Goal: Task Accomplishment & Management: Manage account settings

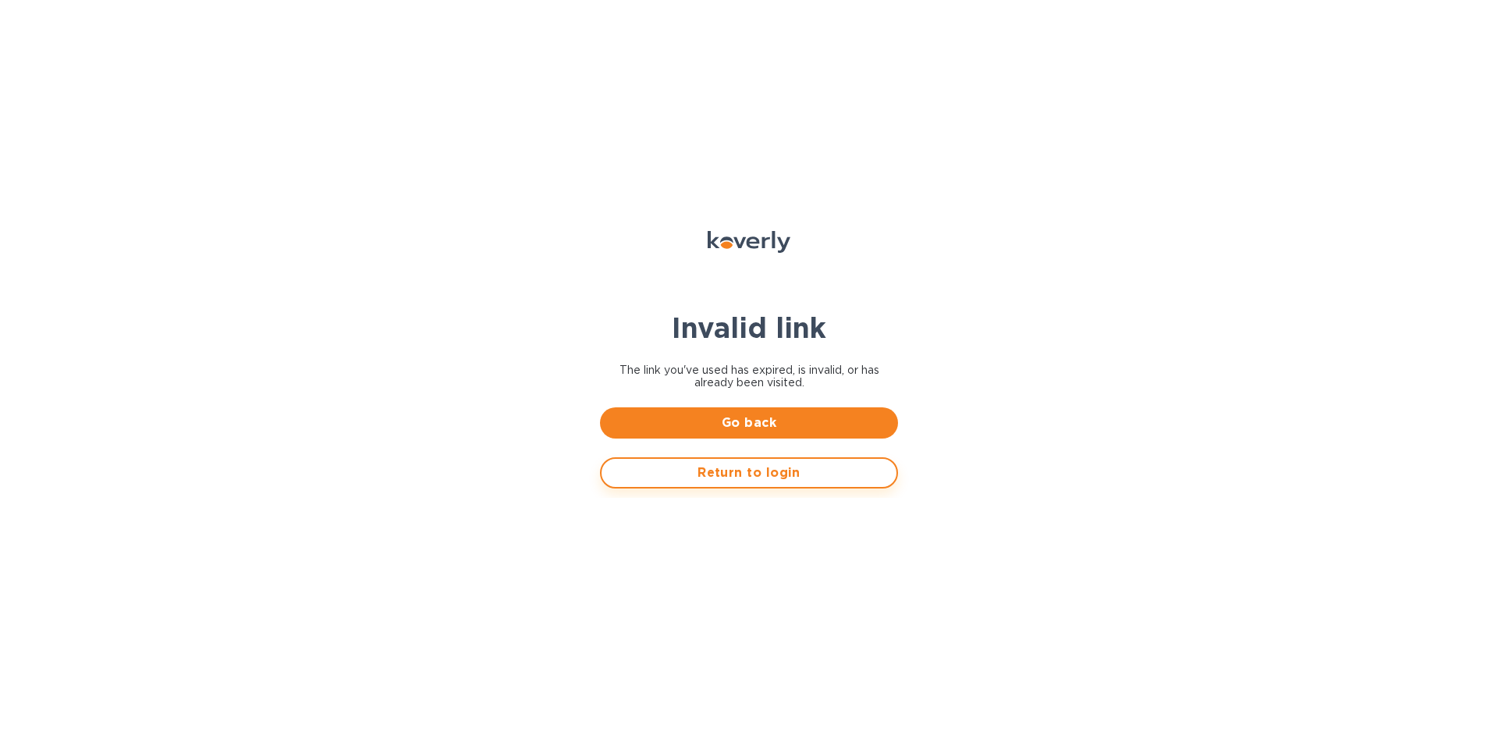
click at [694, 485] on button "Return to login" at bounding box center [749, 472] width 298 height 31
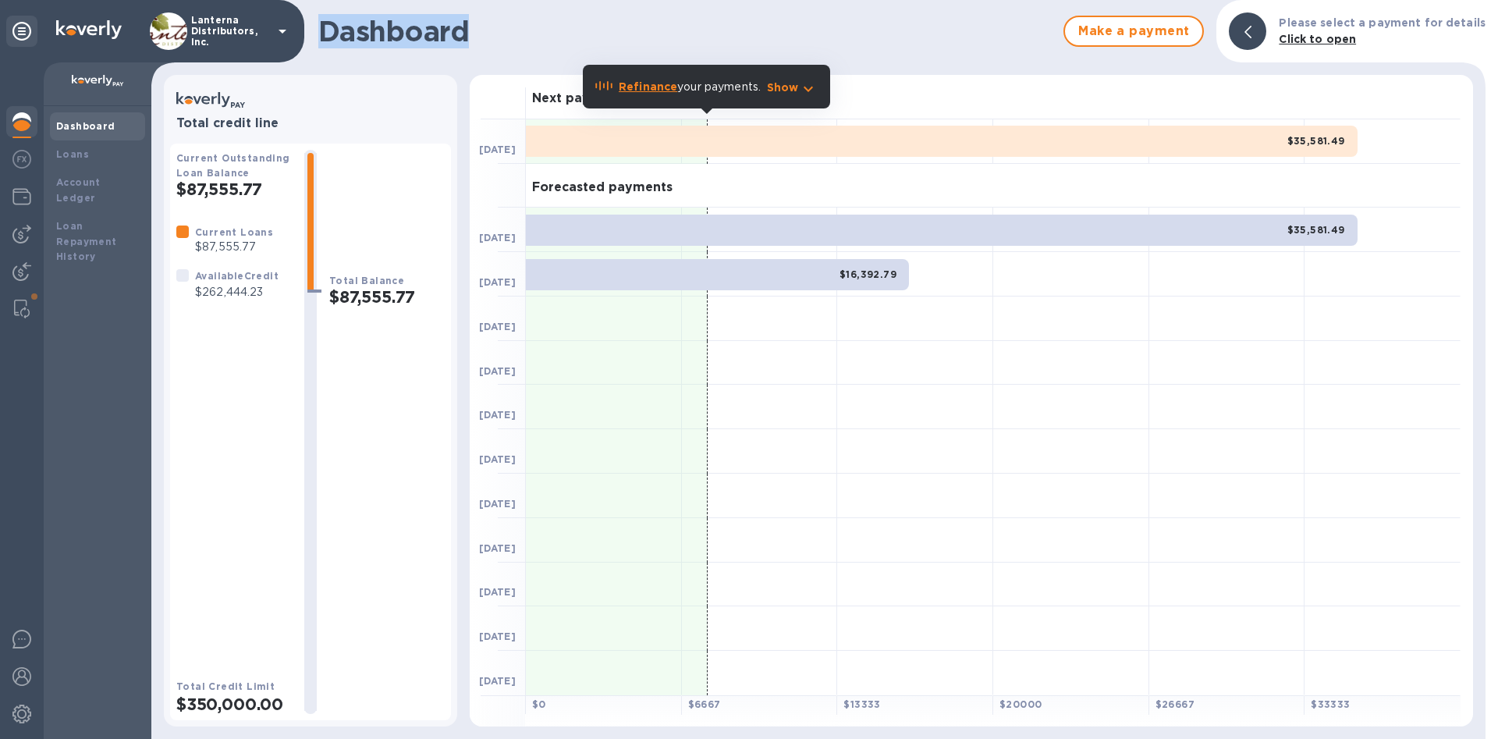
drag, startPoint x: 467, startPoint y: 36, endPoint x: 287, endPoint y: 27, distance: 180.5
click at [287, 27] on div "Dashboard Make a payment Please select a payment for details Click to open" at bounding box center [818, 31] width 1334 height 62
click at [407, 37] on h1 "Dashboard" at bounding box center [686, 31] width 737 height 33
click at [20, 303] on img at bounding box center [22, 309] width 16 height 19
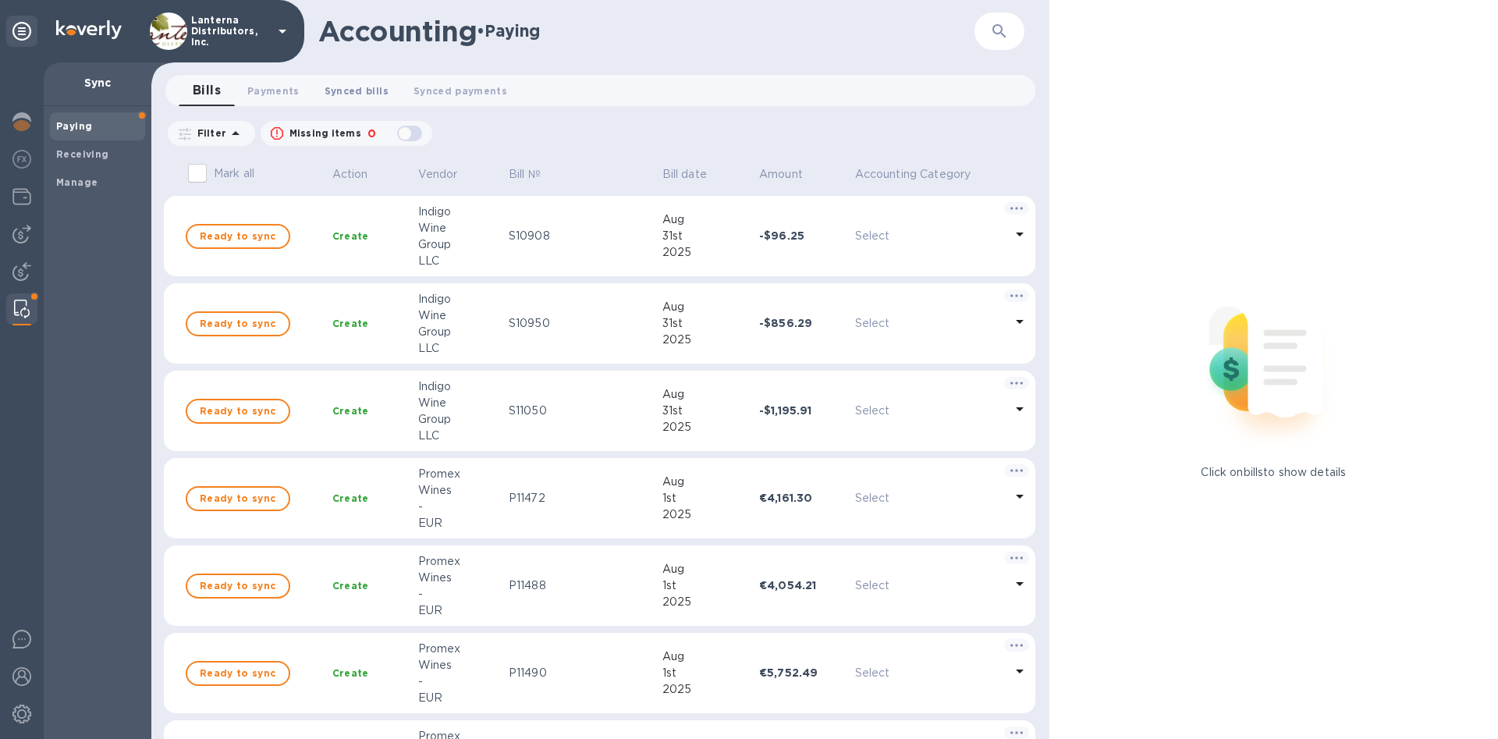
click at [364, 91] on span "Synced bills 0" at bounding box center [357, 91] width 64 height 16
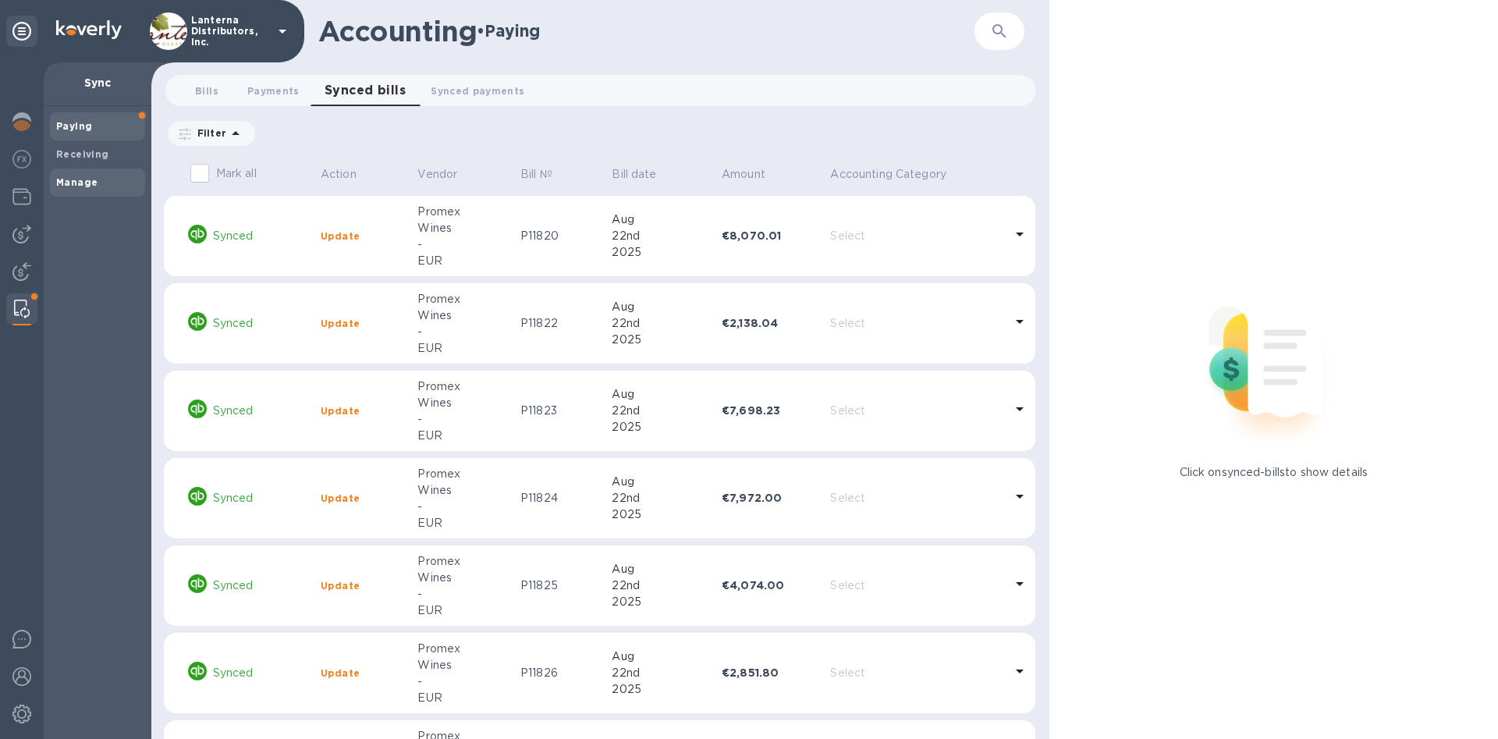
click at [106, 179] on span "Manage" at bounding box center [97, 183] width 83 height 16
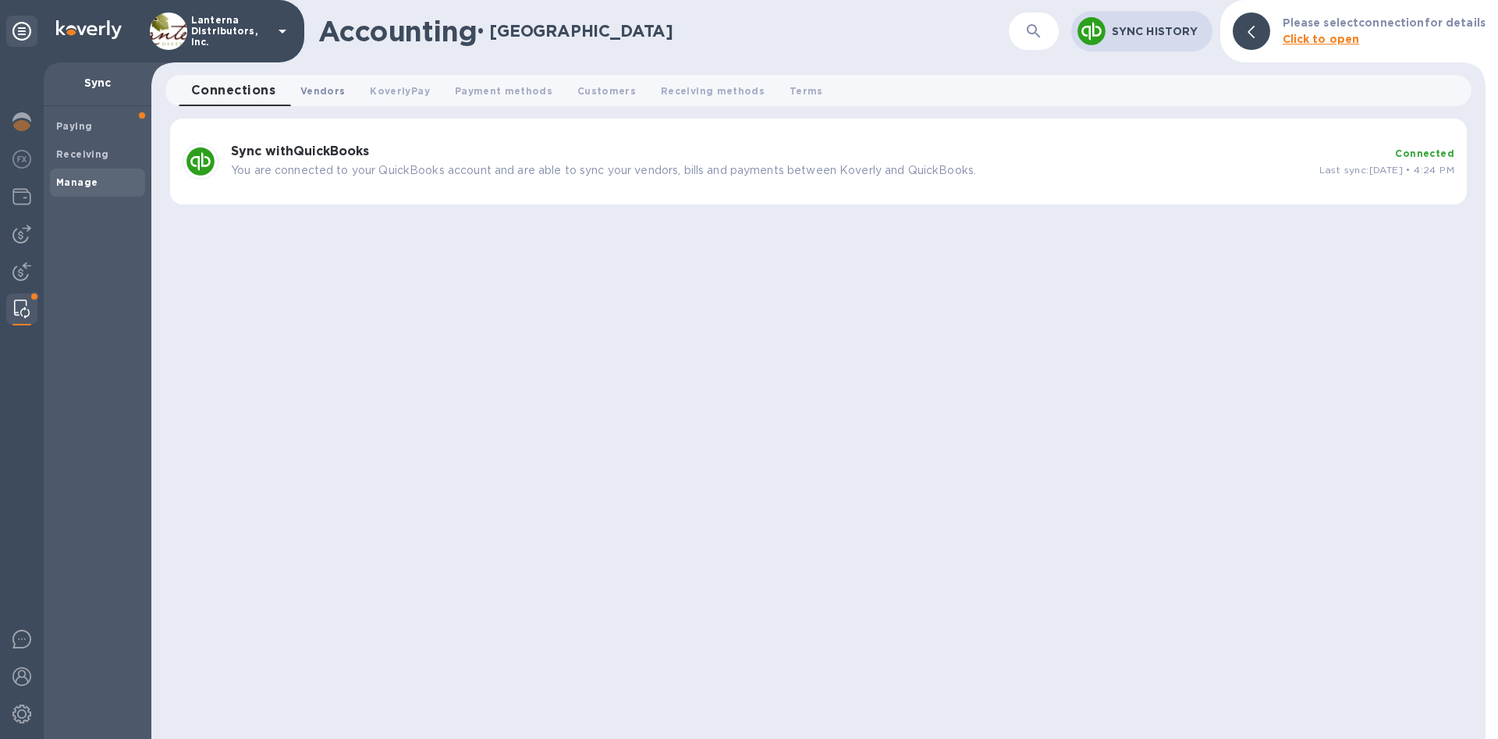
click at [316, 91] on span "Vendors 0" at bounding box center [322, 91] width 44 height 16
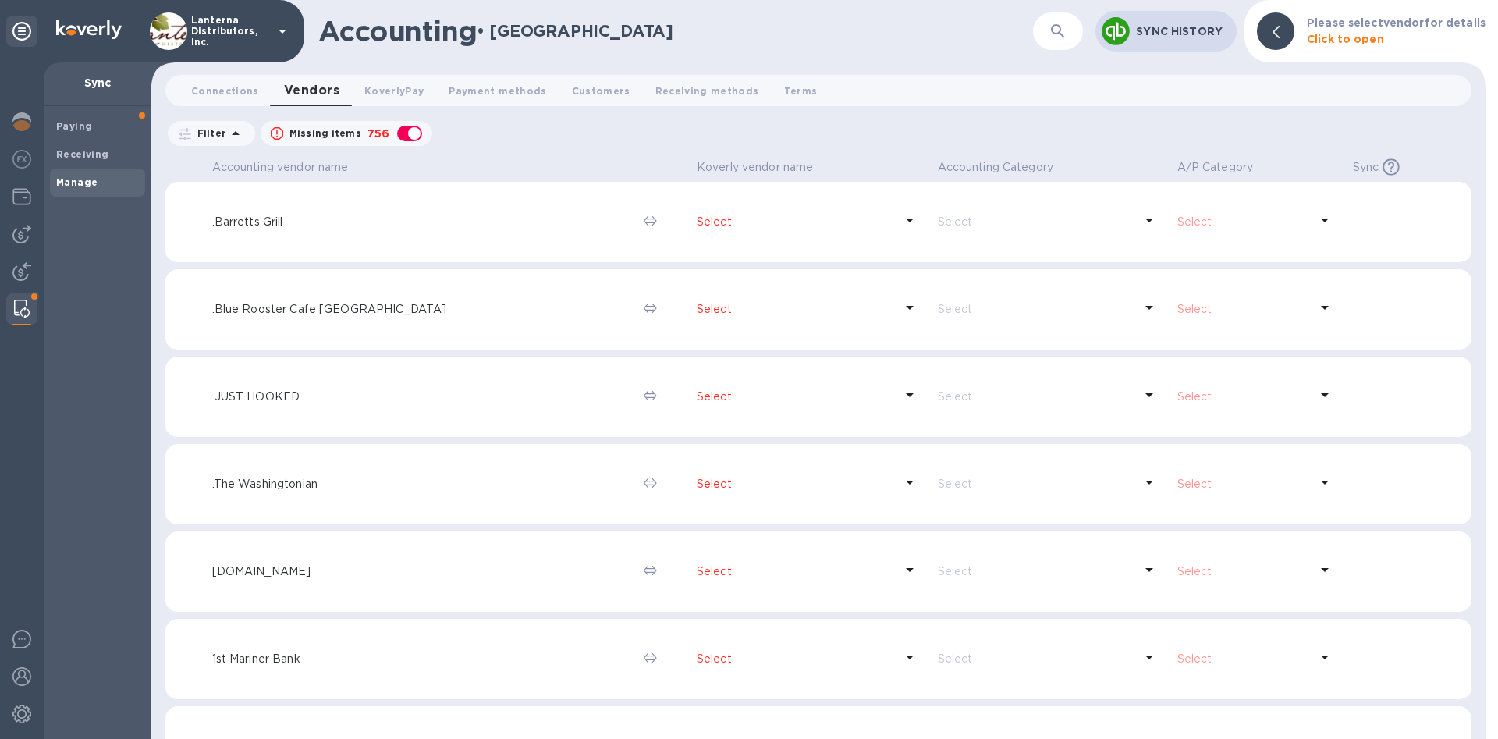
click at [413, 137] on div "button" at bounding box center [409, 134] width 31 height 22
checkbox input "false"
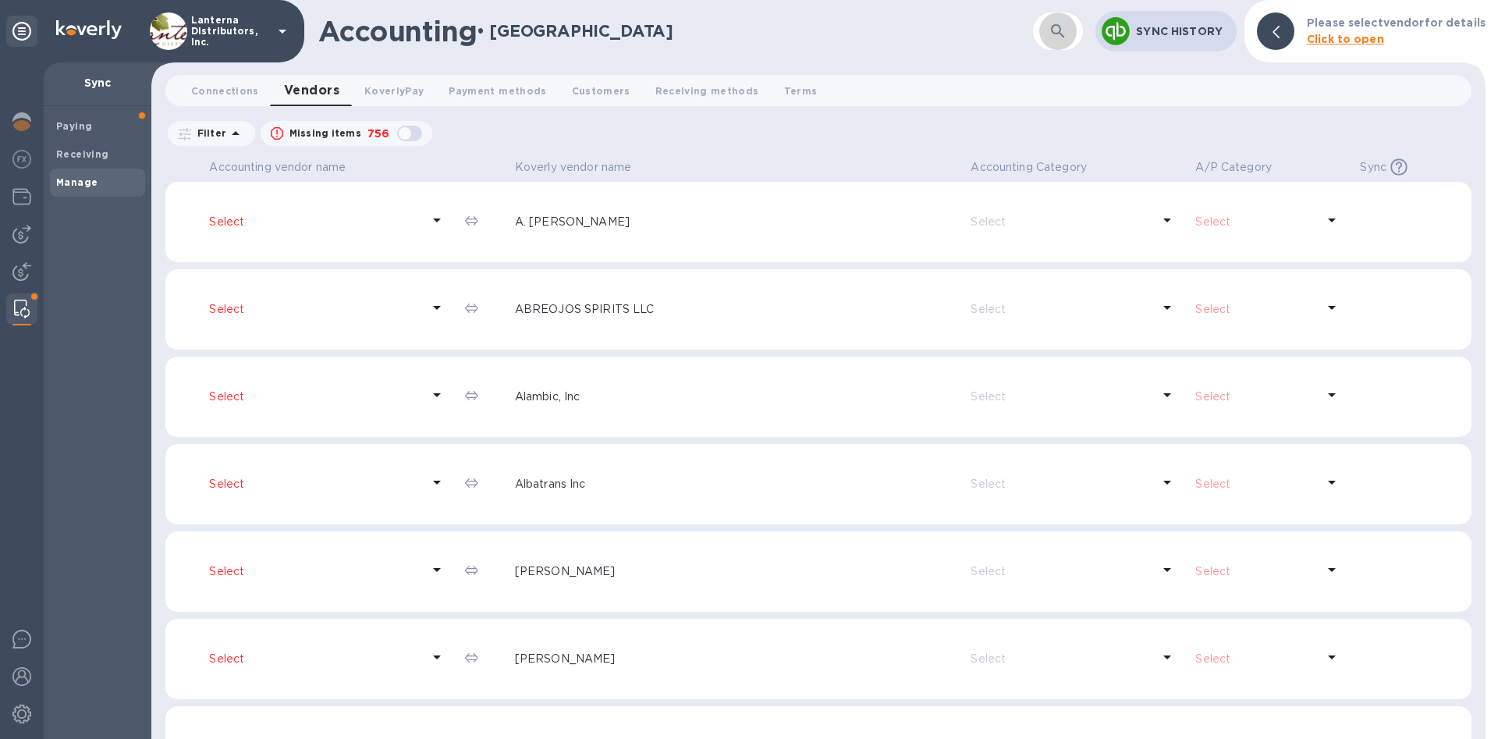
click at [1067, 27] on icon "button" at bounding box center [1058, 31] width 19 height 19
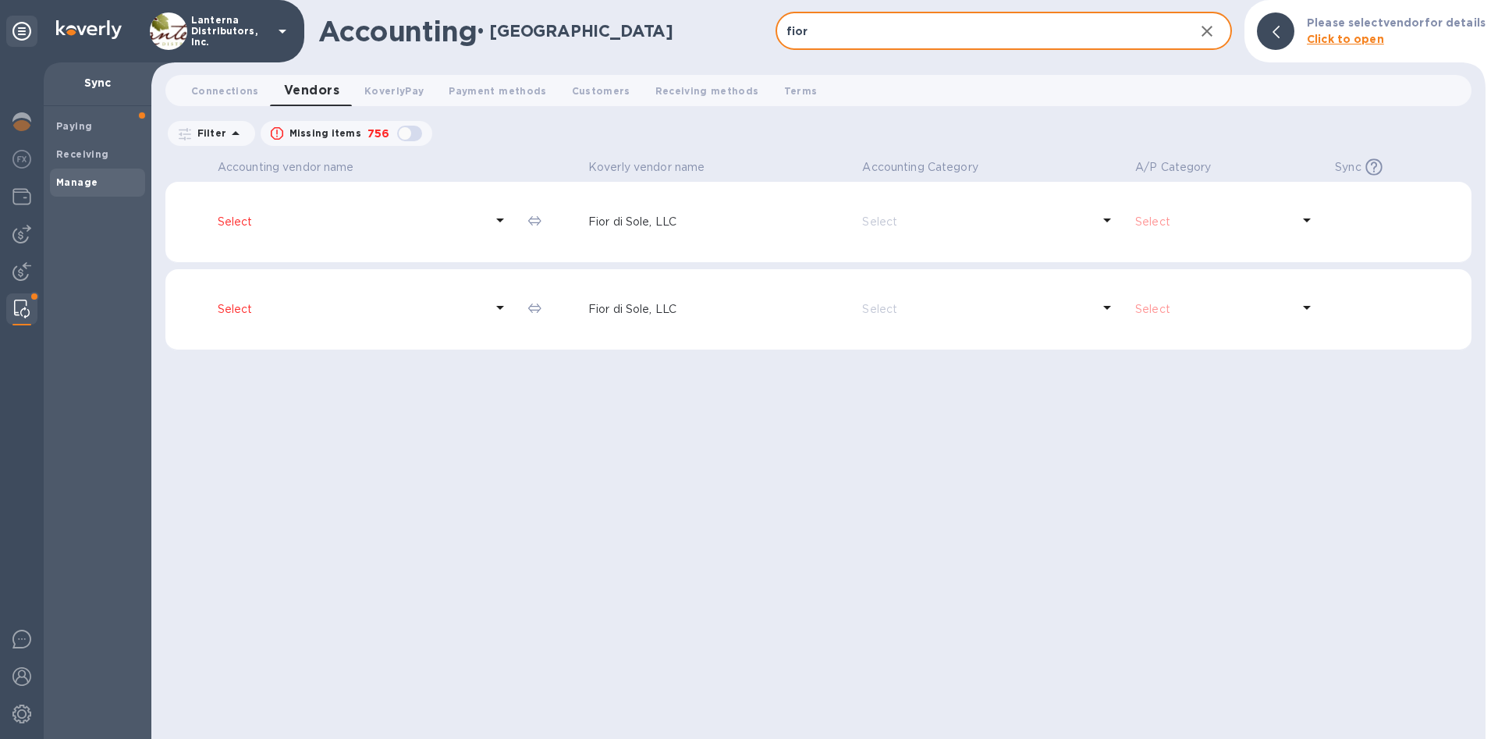
type input "fior"
click at [232, 223] on p "Select" at bounding box center [351, 222] width 267 height 16
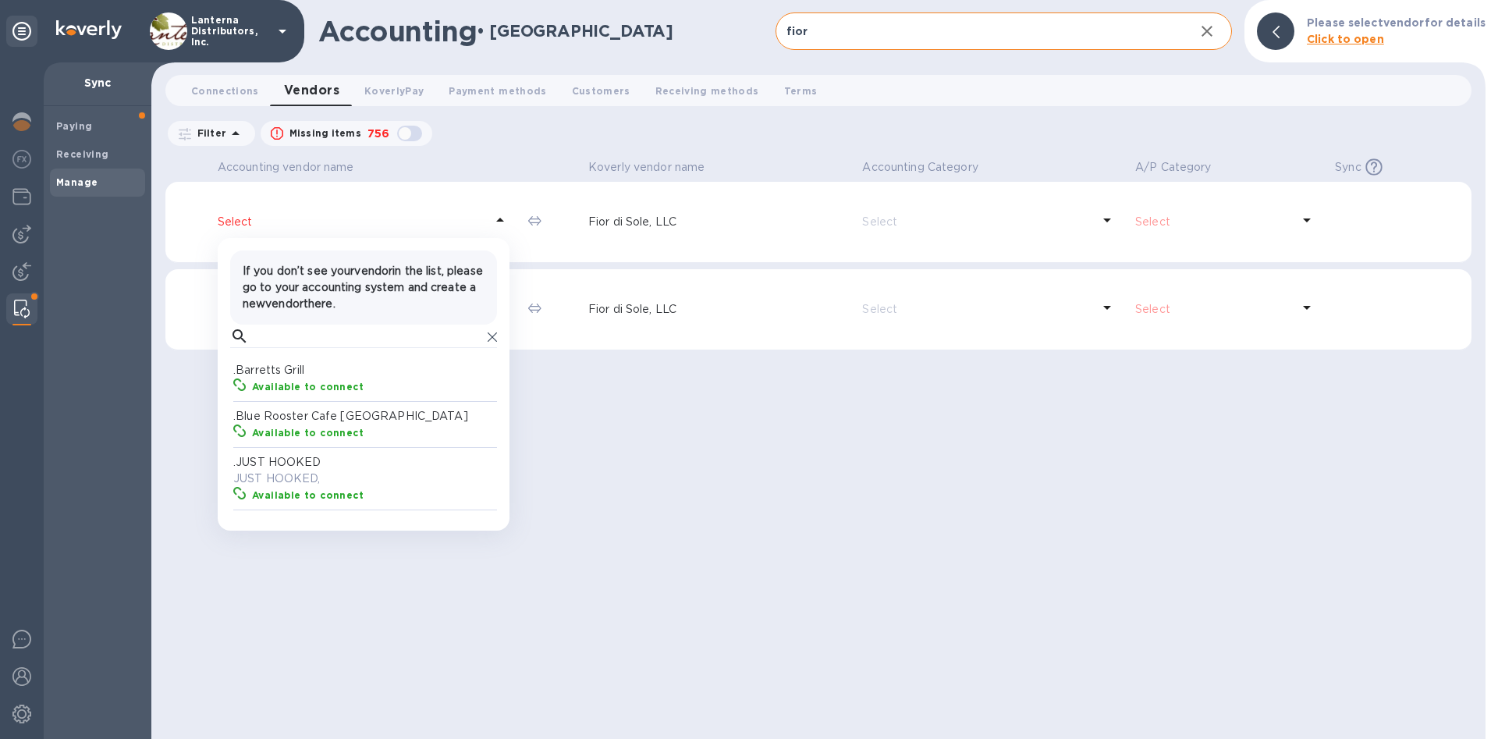
scroll to position [156, 269]
click at [281, 334] on input "text" at bounding box center [368, 336] width 226 height 23
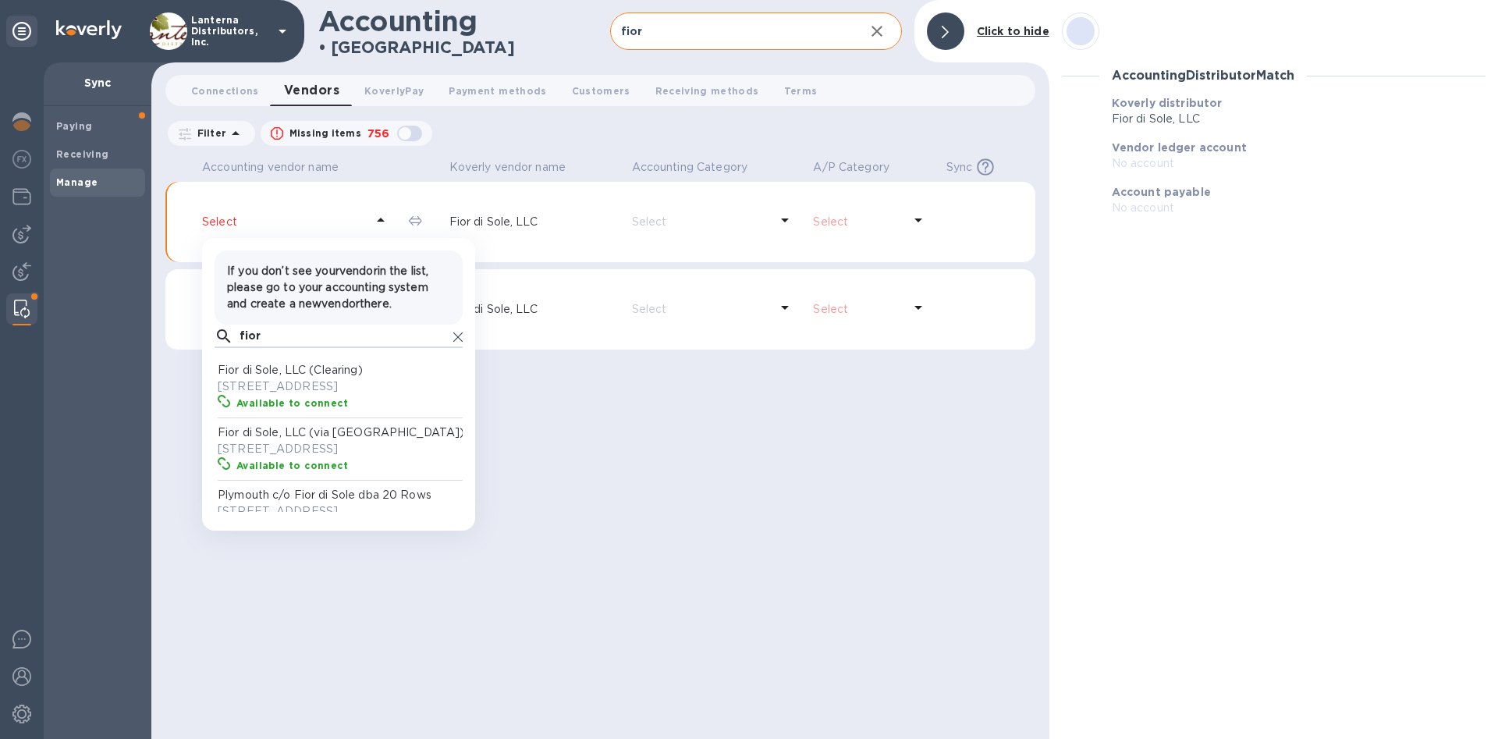
type input "fior"
click at [389, 410] on div "Available to connect" at bounding box center [351, 403] width 236 height 23
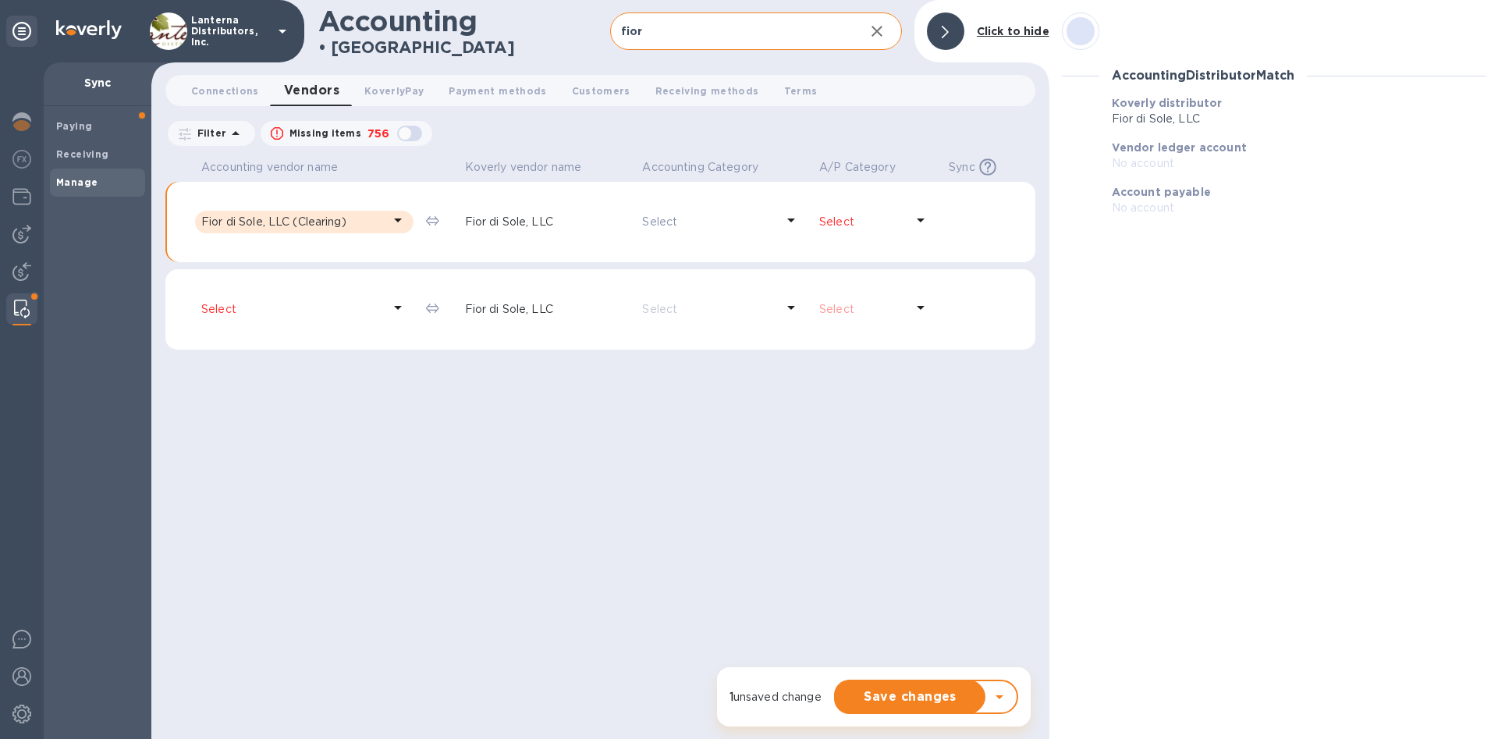
click at [784, 217] on icon at bounding box center [791, 220] width 19 height 19
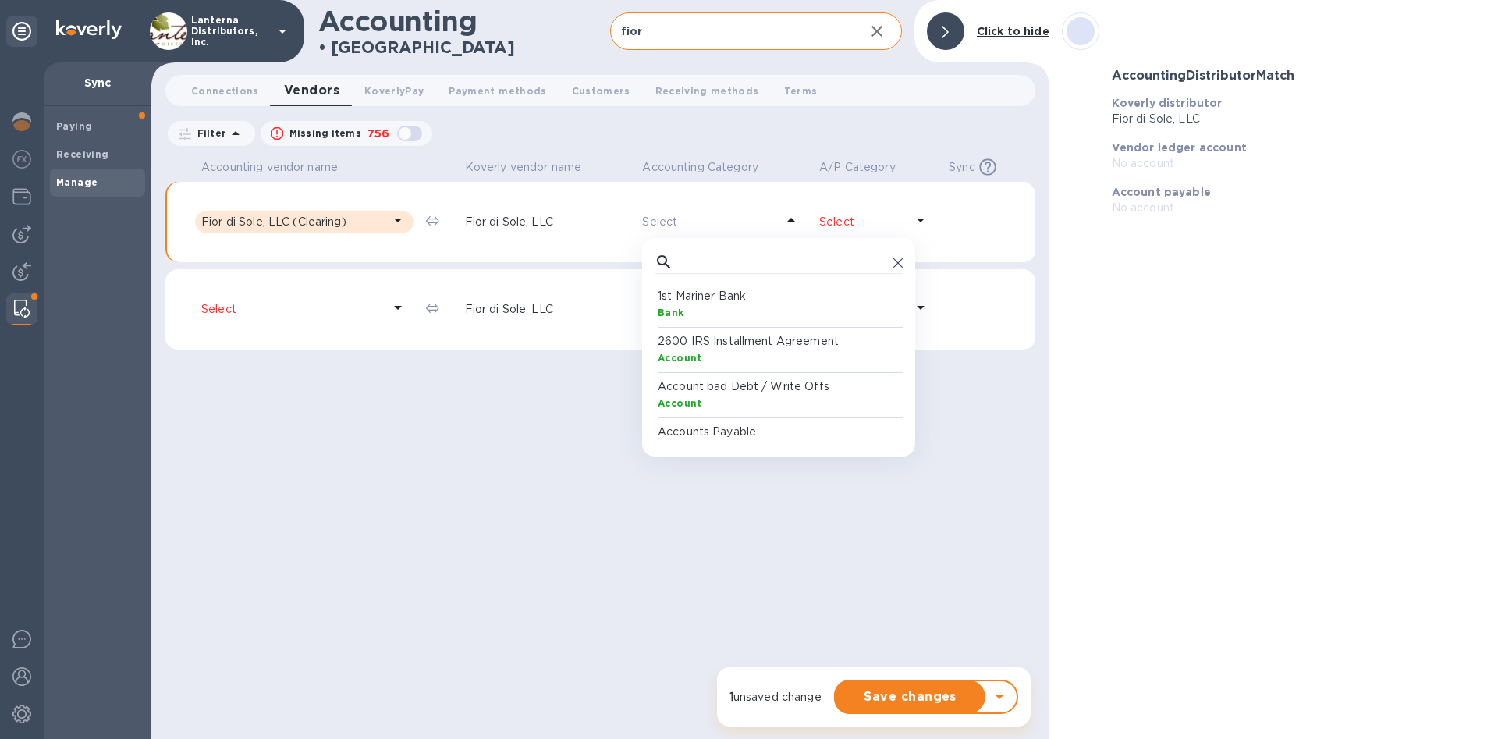
scroll to position [156, 248]
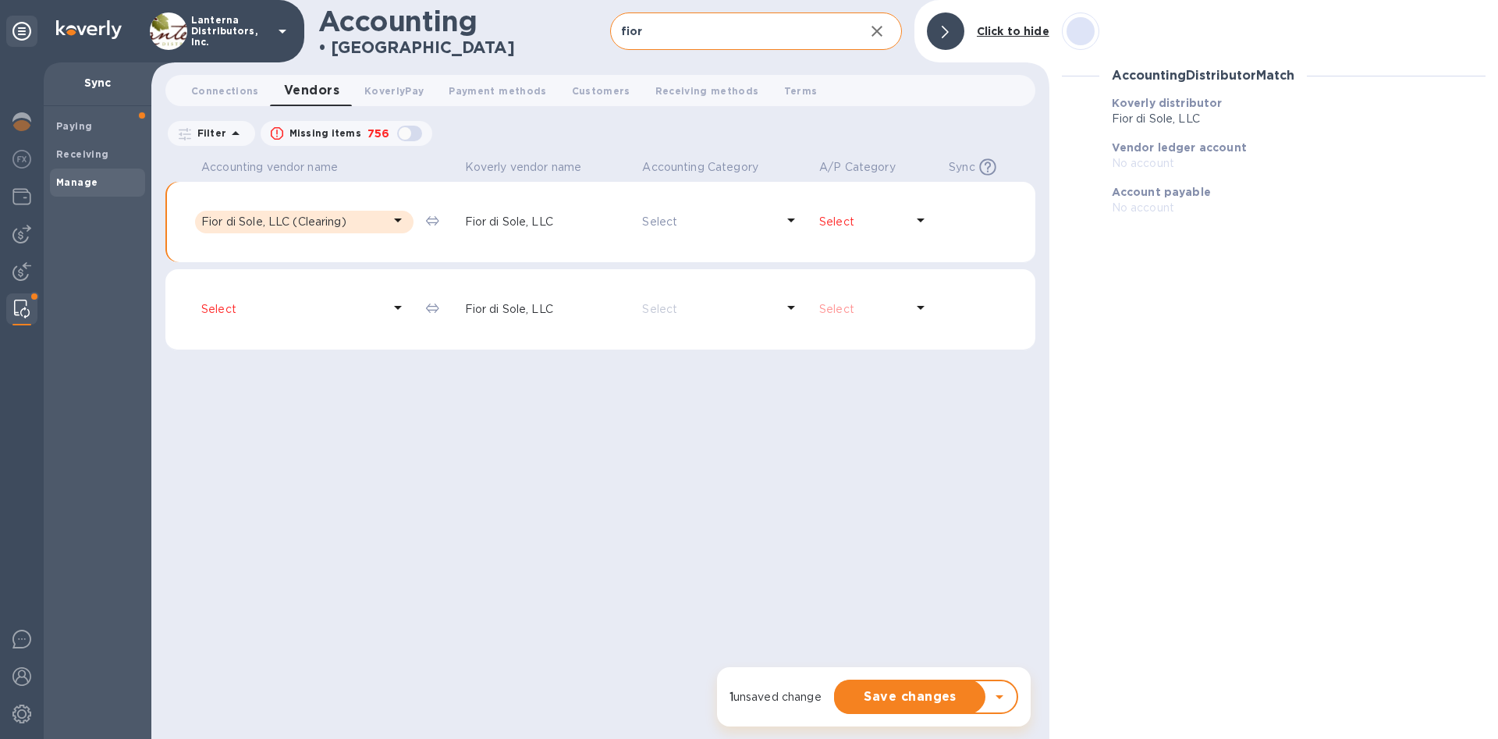
click at [304, 318] on div "Select" at bounding box center [291, 309] width 187 height 23
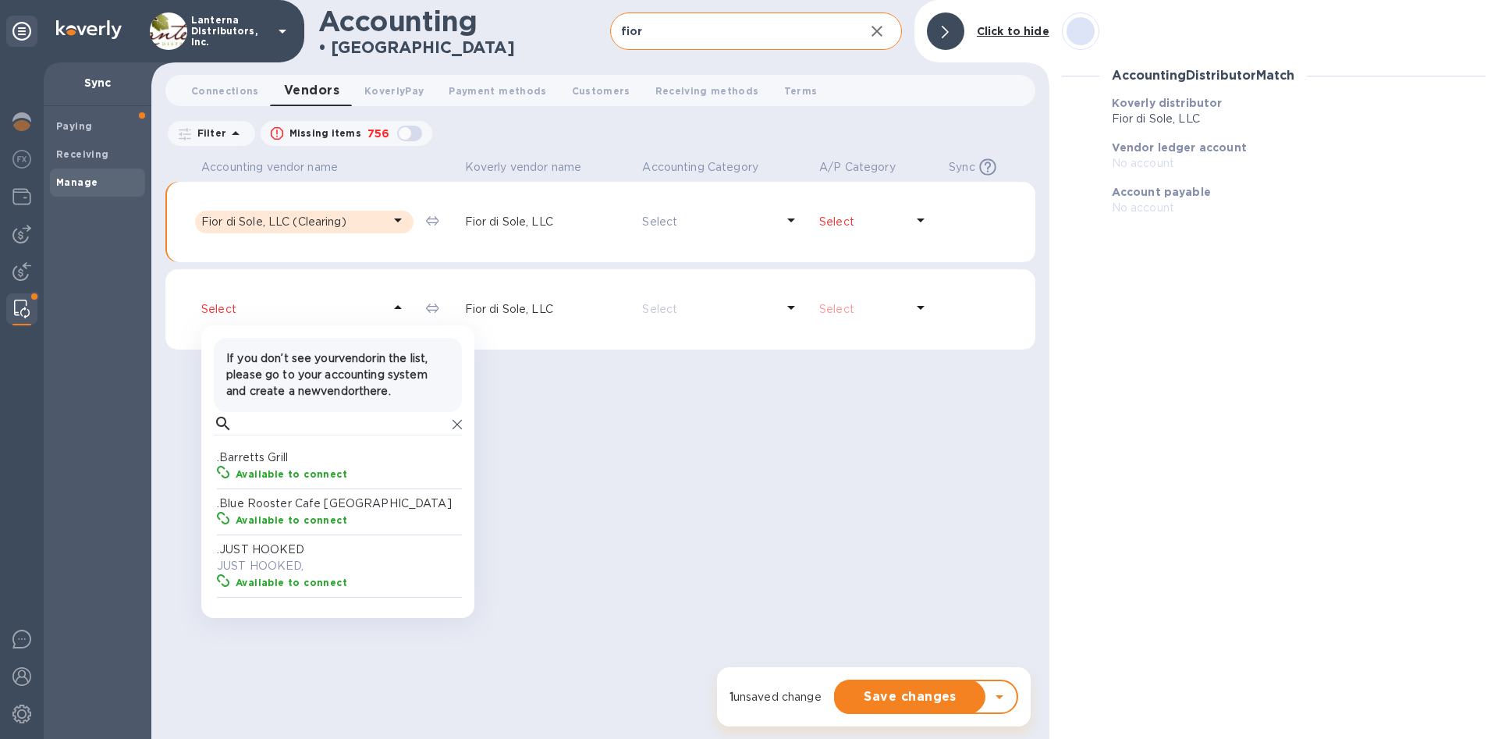
click at [401, 220] on icon at bounding box center [398, 220] width 8 height 4
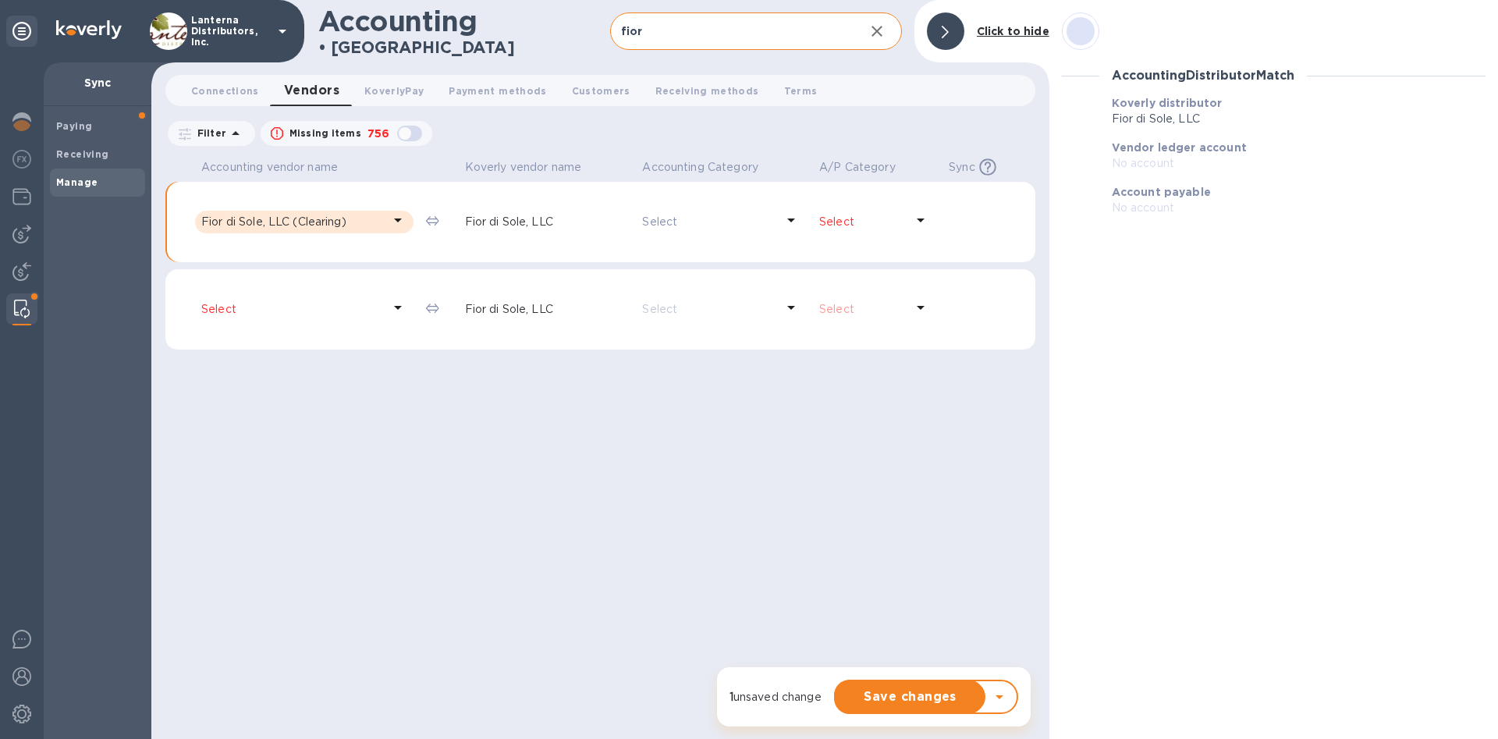
click at [548, 221] on p "Fior di Sole, LLC" at bounding box center [547, 222] width 165 height 16
click at [922, 222] on icon at bounding box center [921, 220] width 8 height 4
click at [21, 228] on img at bounding box center [21, 234] width 19 height 19
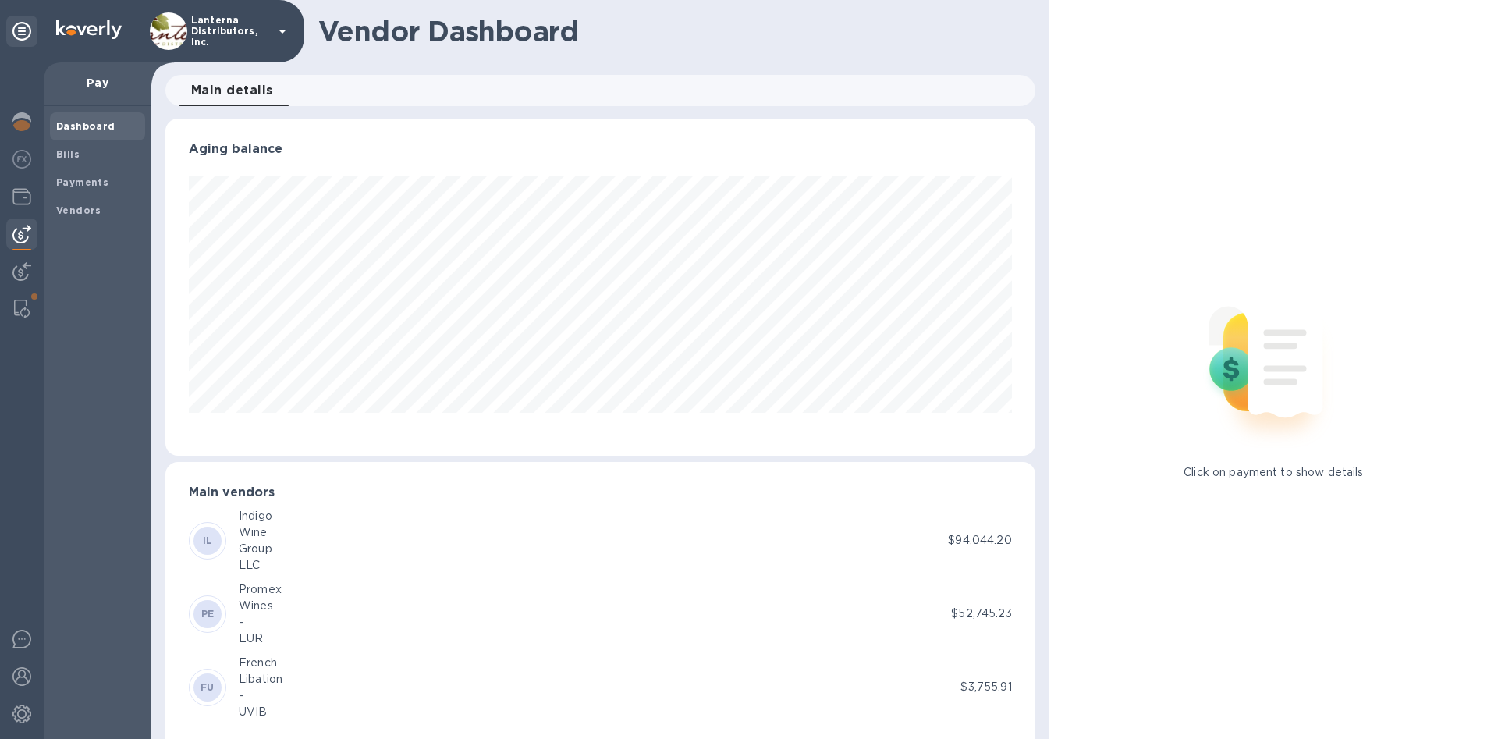
scroll to position [337, 869]
click at [94, 217] on span "Vendors" at bounding box center [78, 211] width 45 height 16
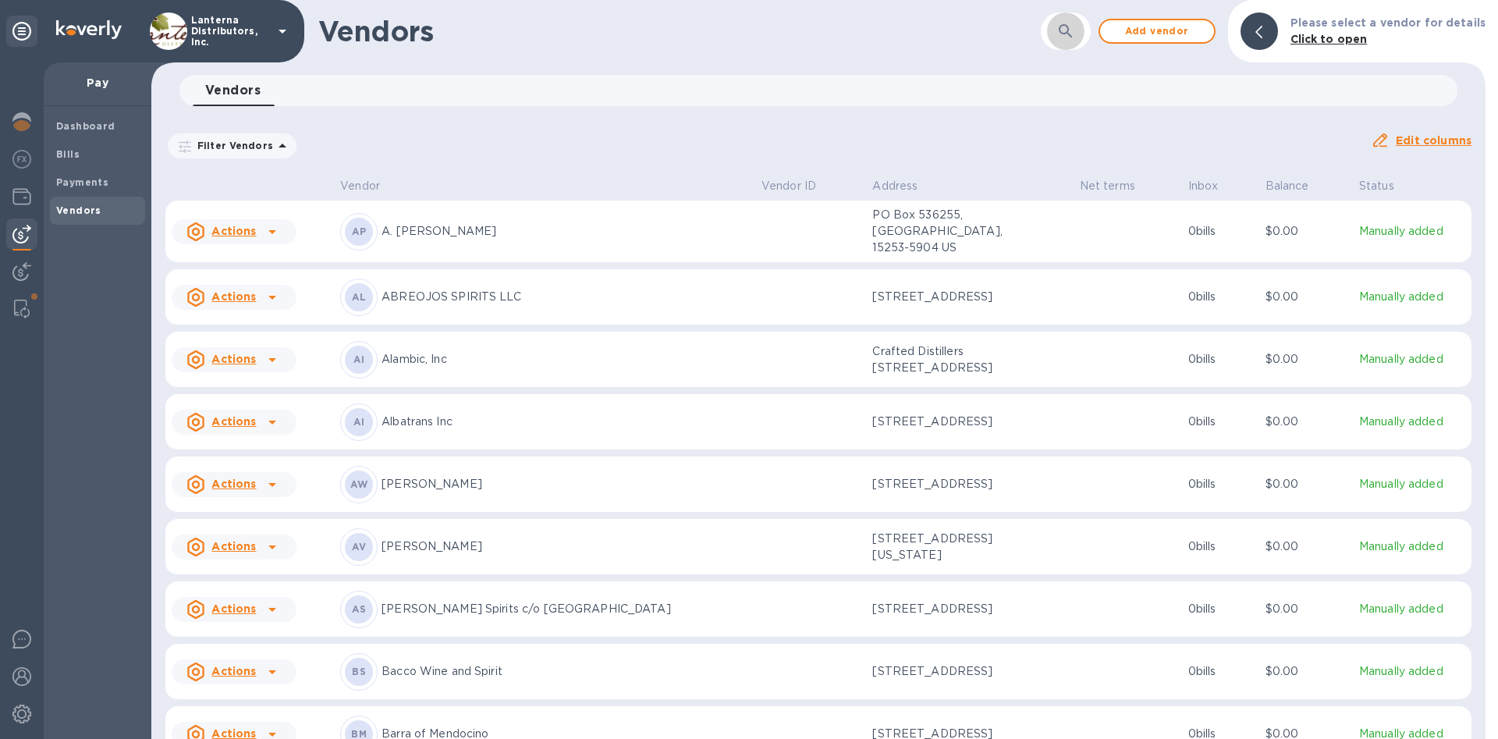
click at [1066, 38] on icon "button" at bounding box center [1066, 31] width 19 height 19
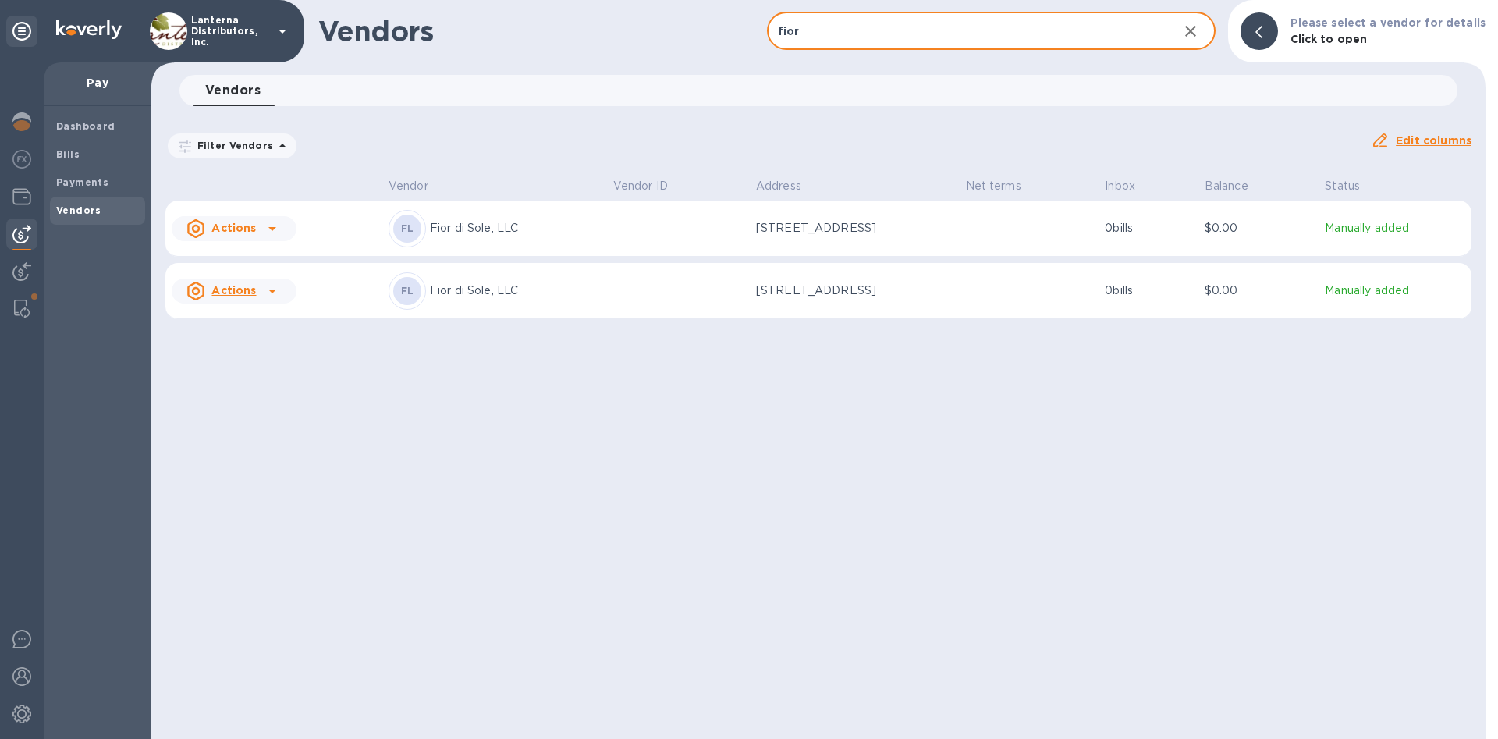
type input "fior"
click at [261, 293] on div at bounding box center [272, 291] width 25 height 25
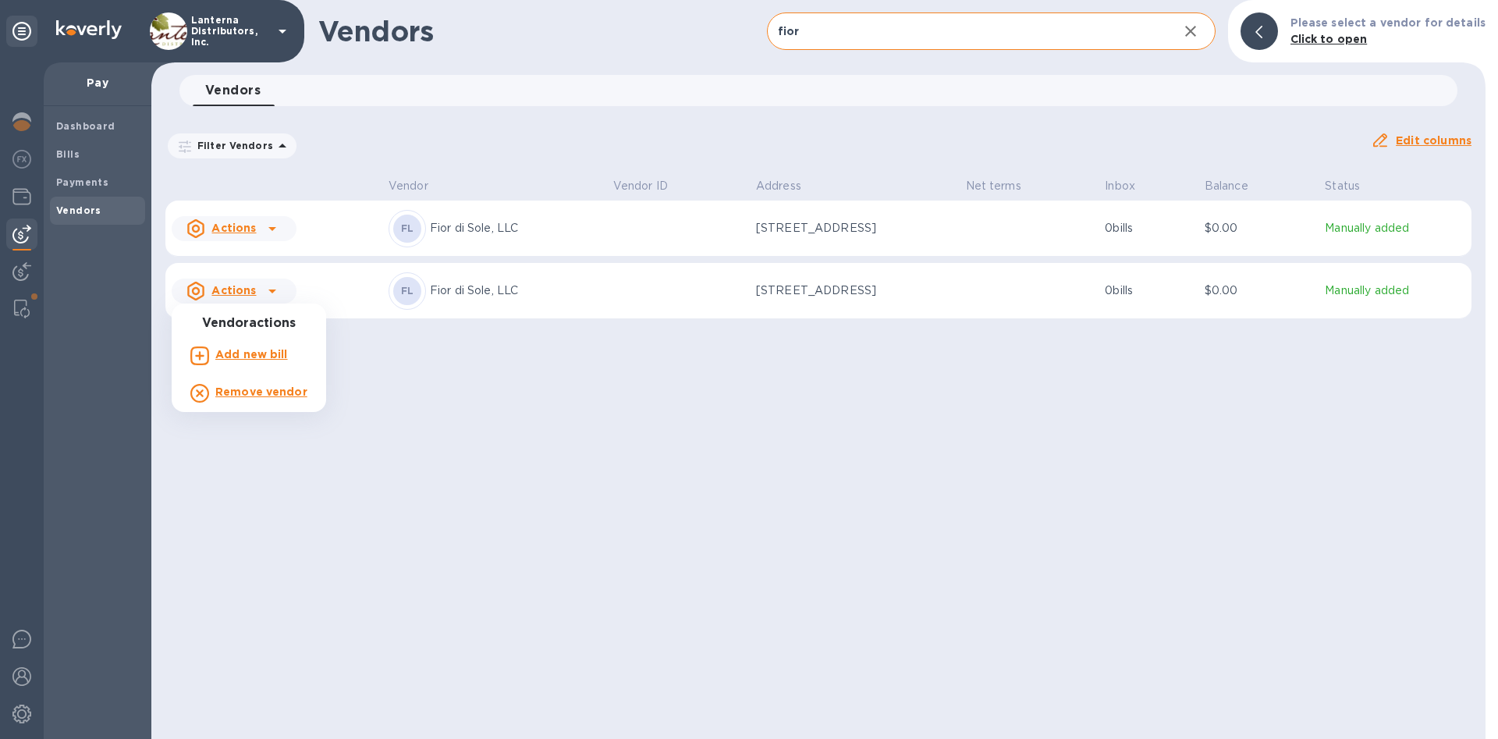
click at [15, 306] on div at bounding box center [749, 369] width 1498 height 739
click at [16, 303] on img at bounding box center [22, 309] width 16 height 19
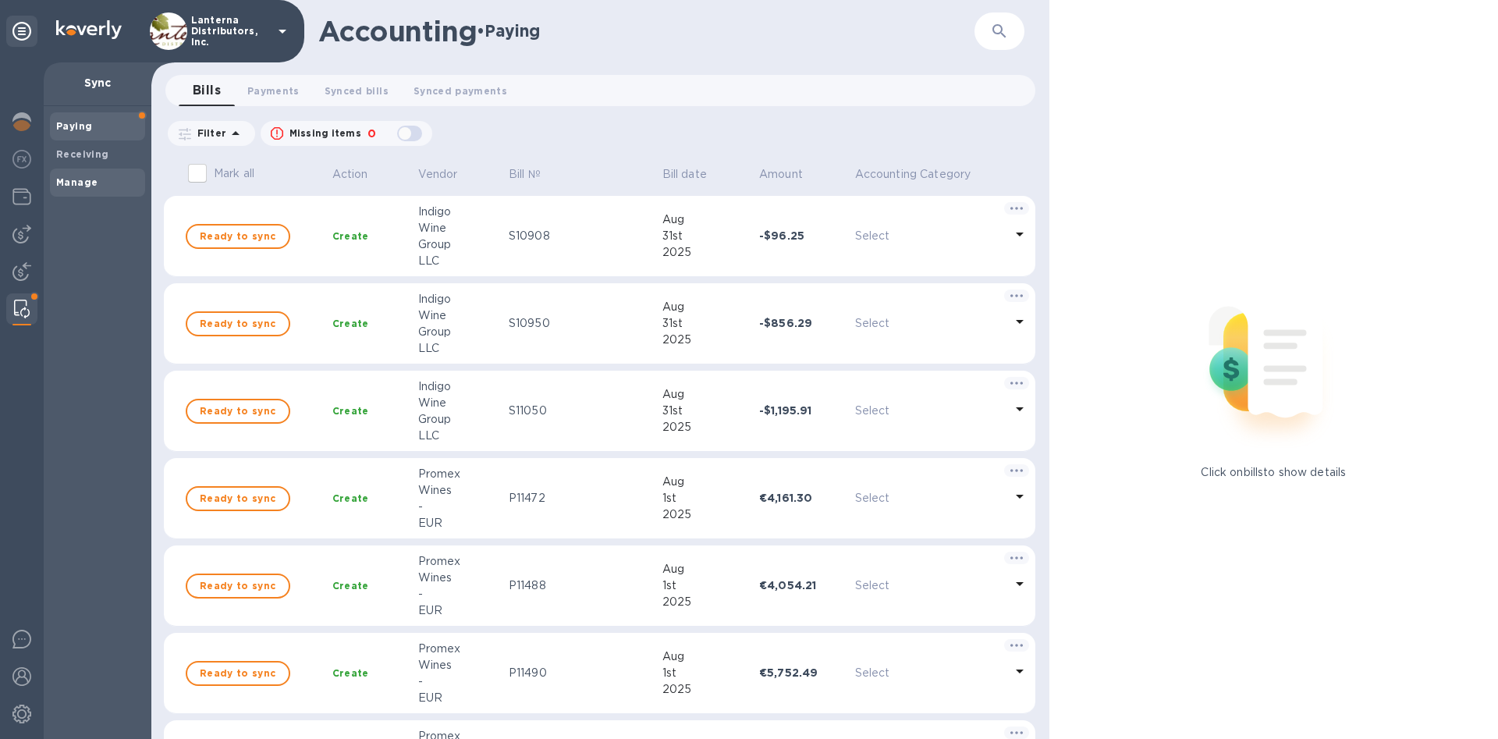
click at [71, 183] on b "Manage" at bounding box center [76, 182] width 41 height 12
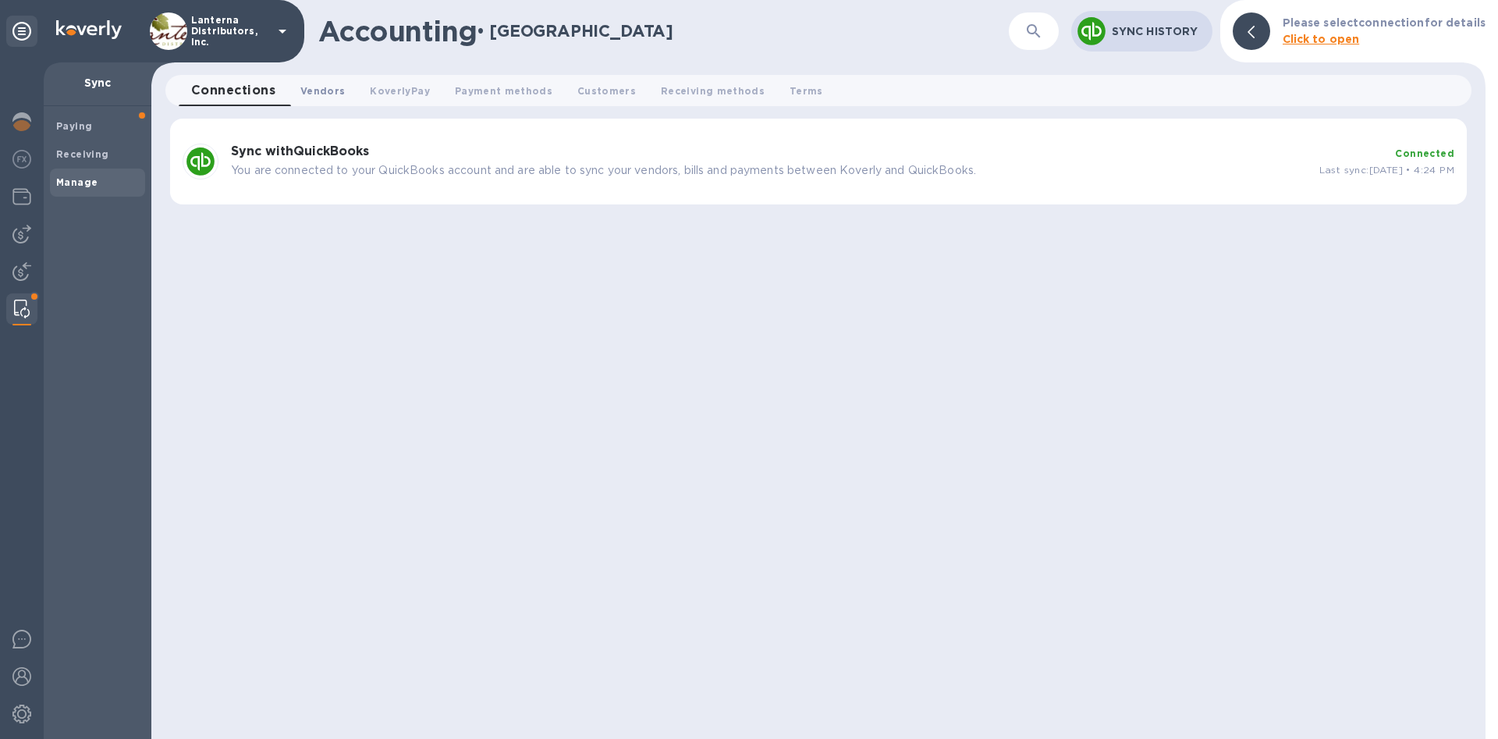
click at [339, 83] on span "Vendors 0" at bounding box center [322, 91] width 44 height 16
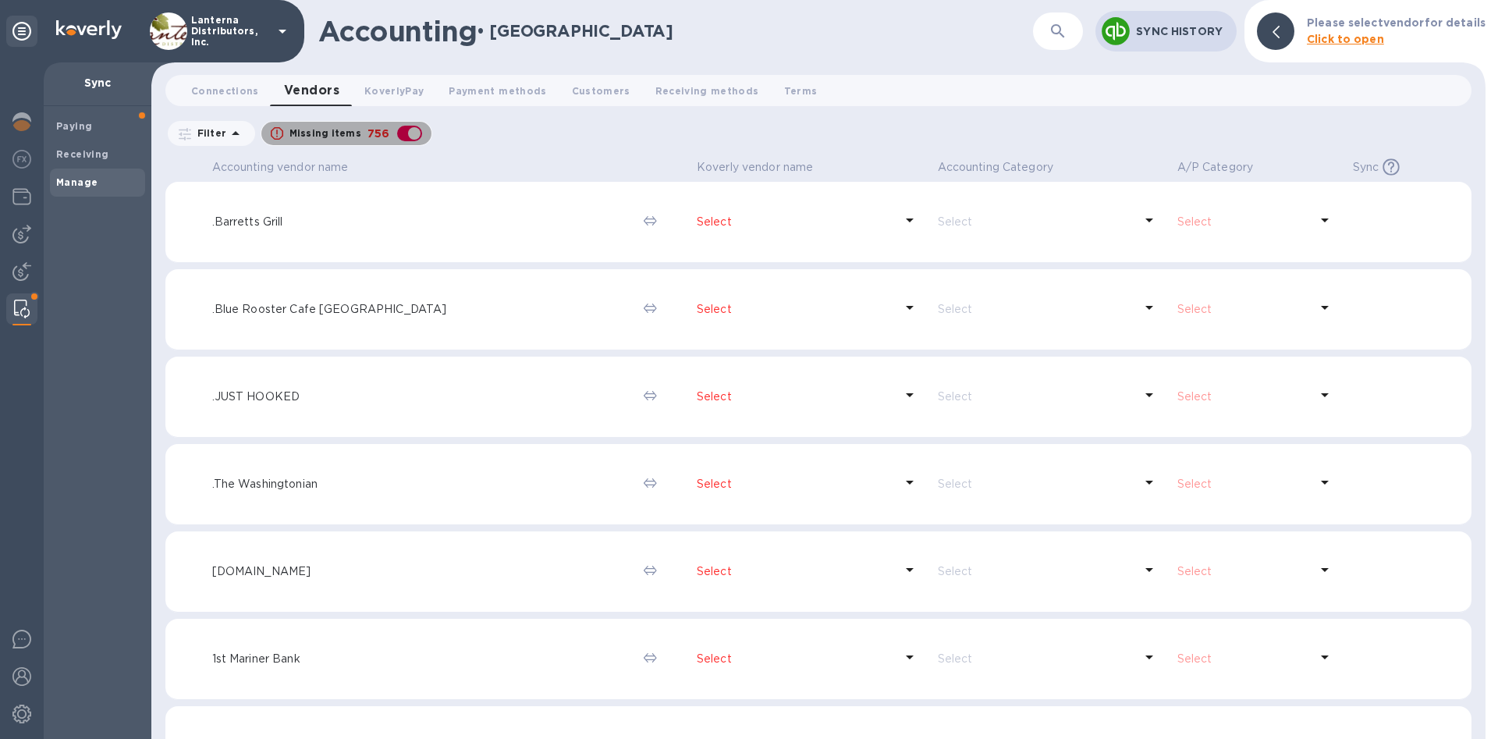
click at [416, 134] on div "button" at bounding box center [409, 134] width 31 height 22
checkbox input "false"
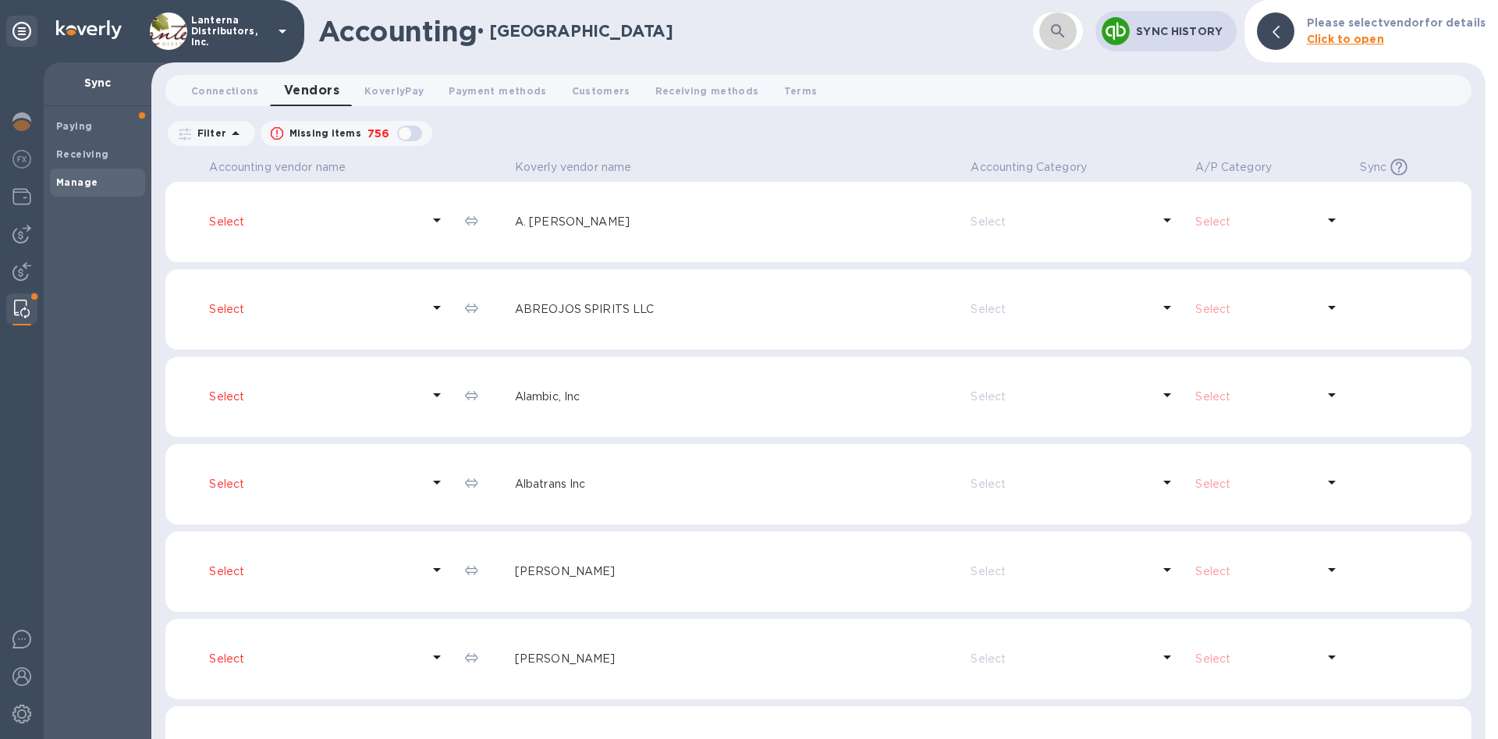
click at [1059, 32] on icon "button" at bounding box center [1058, 31] width 19 height 19
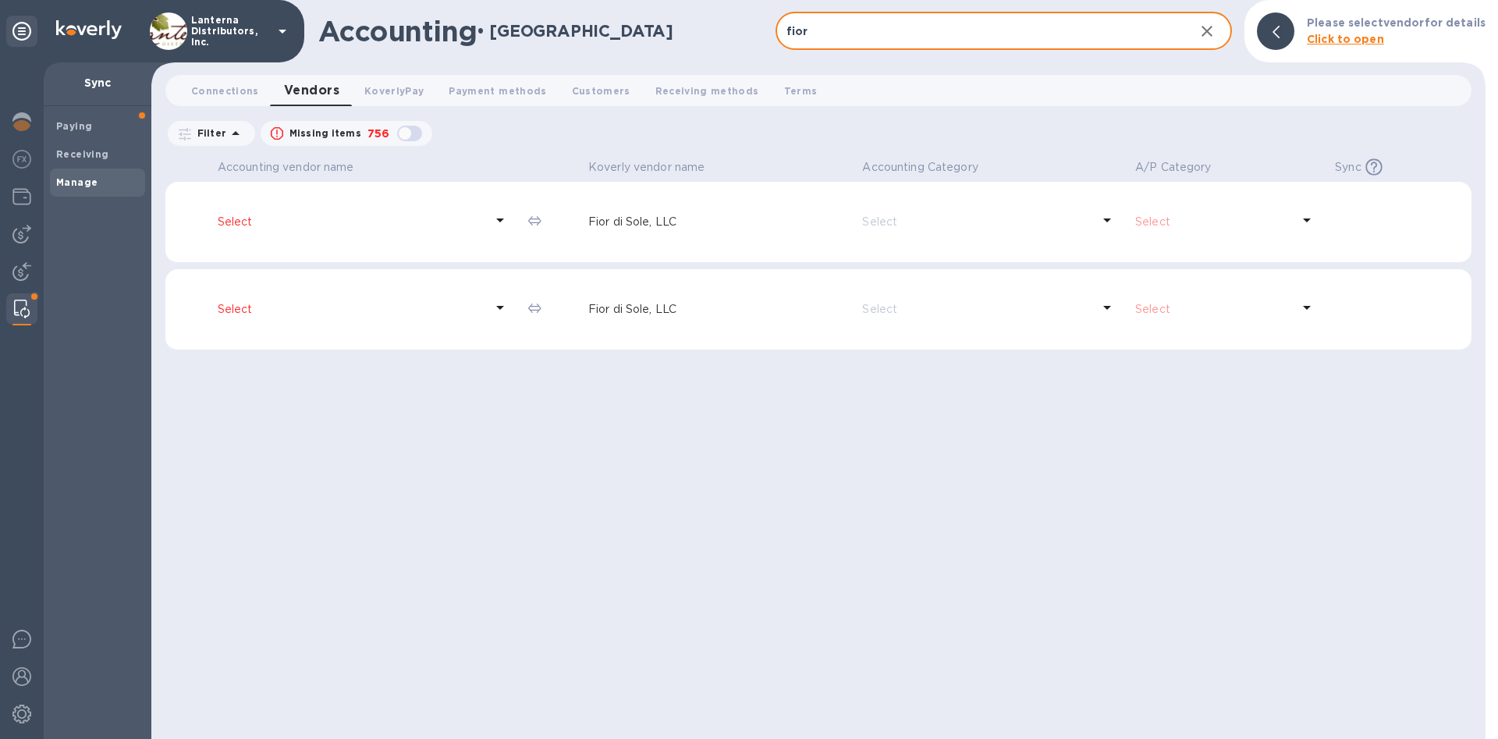
type input "fior"
click at [244, 221] on p "Select" at bounding box center [351, 222] width 267 height 16
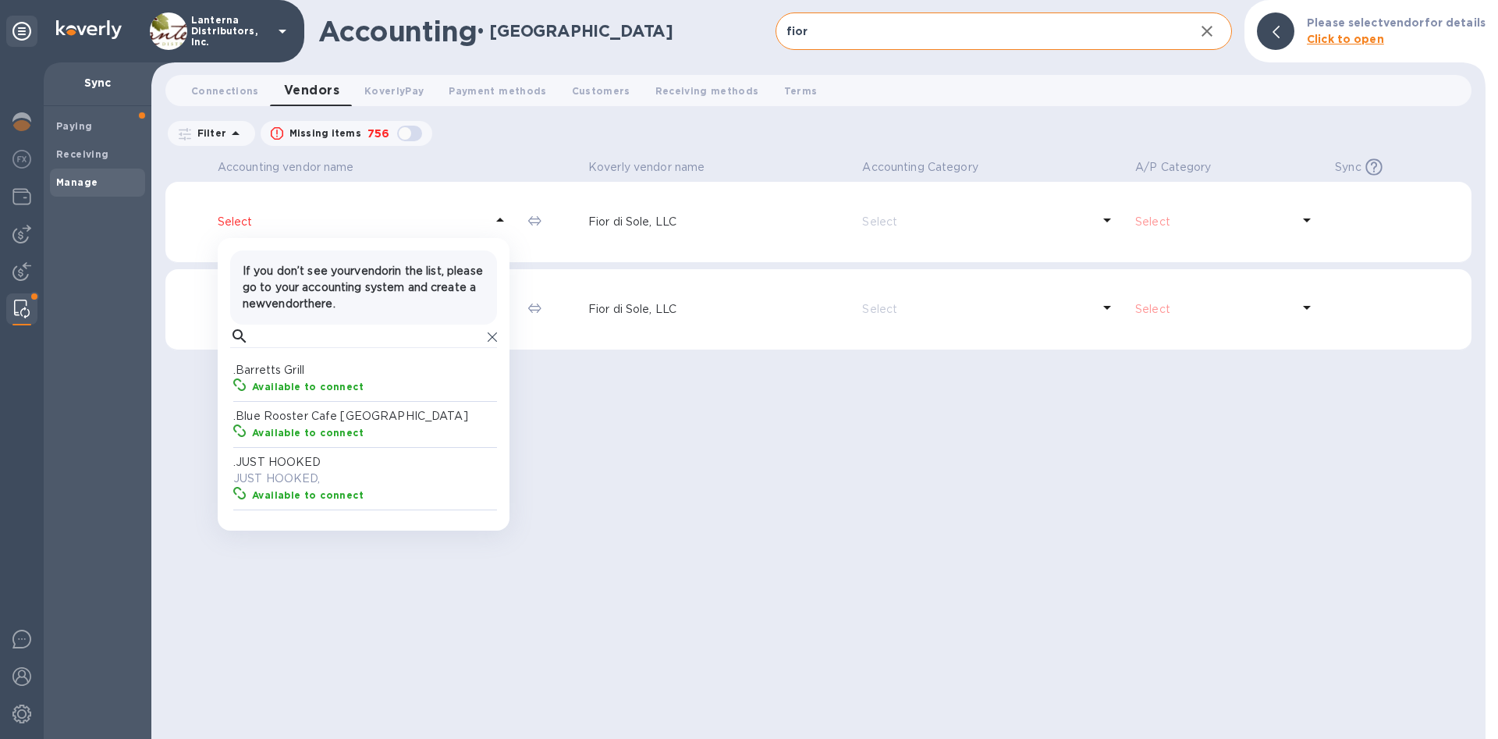
scroll to position [156, 269]
click at [279, 339] on input "text" at bounding box center [368, 336] width 226 height 23
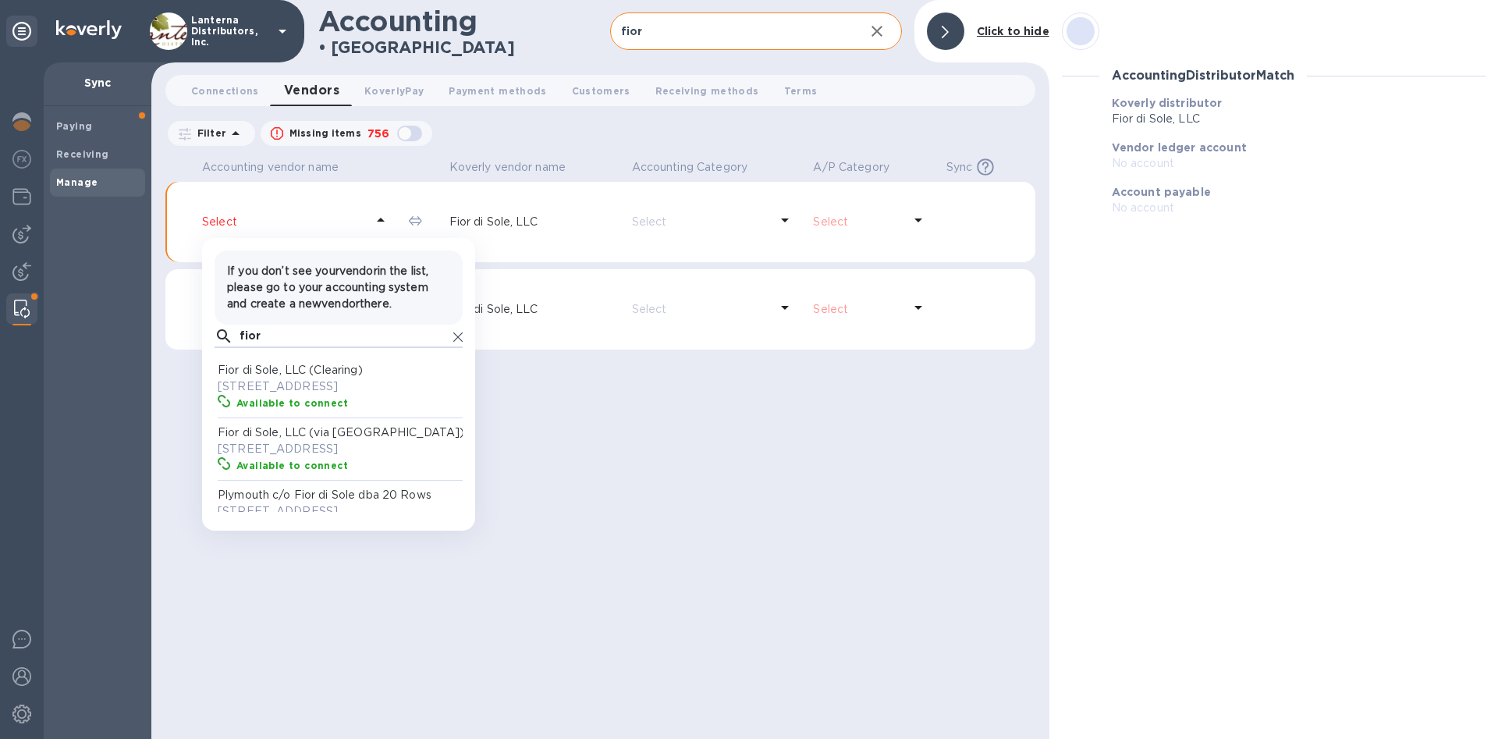
scroll to position [156, 248]
type input "fior"
click at [303, 395] on p "[STREET_ADDRESS]" at bounding box center [342, 386] width 248 height 16
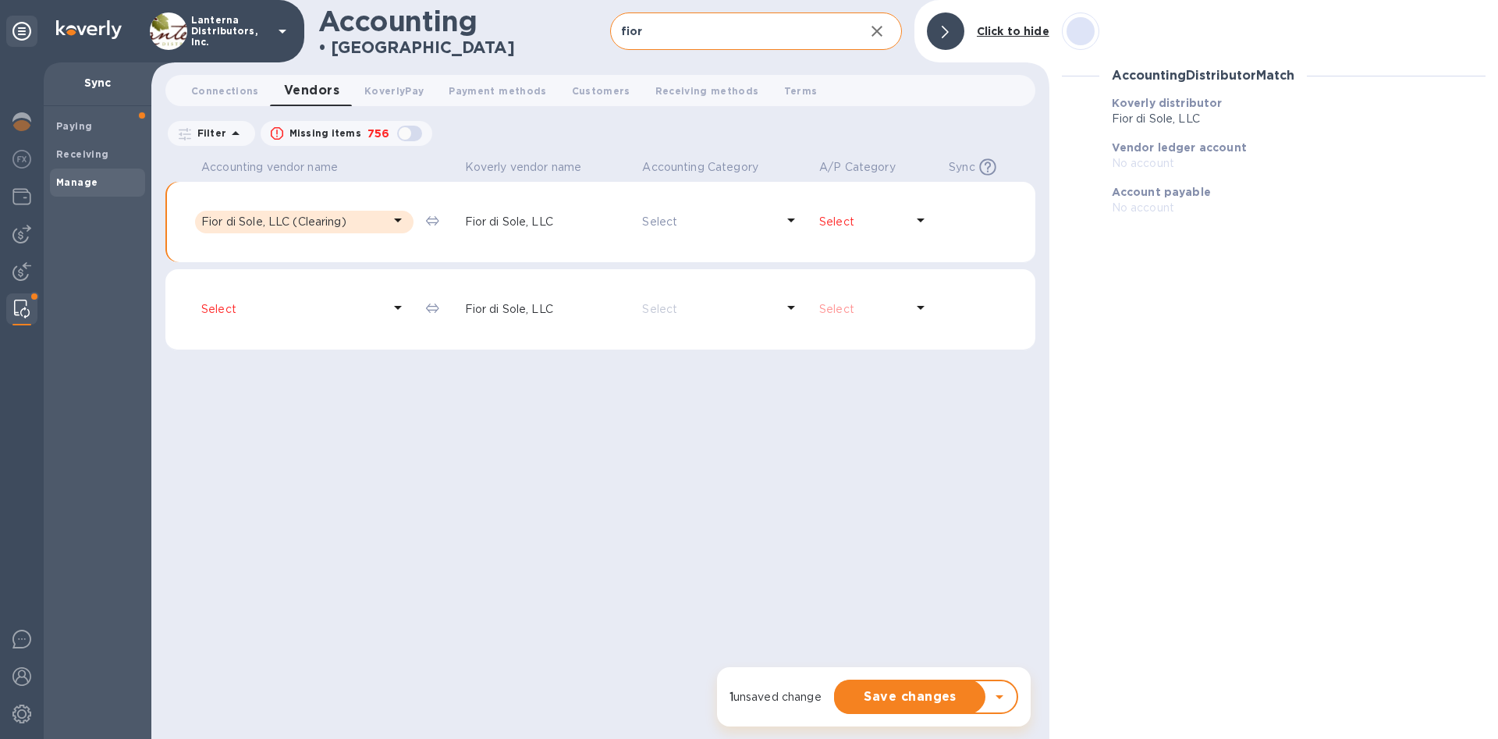
click at [278, 310] on p "Select" at bounding box center [291, 309] width 181 height 16
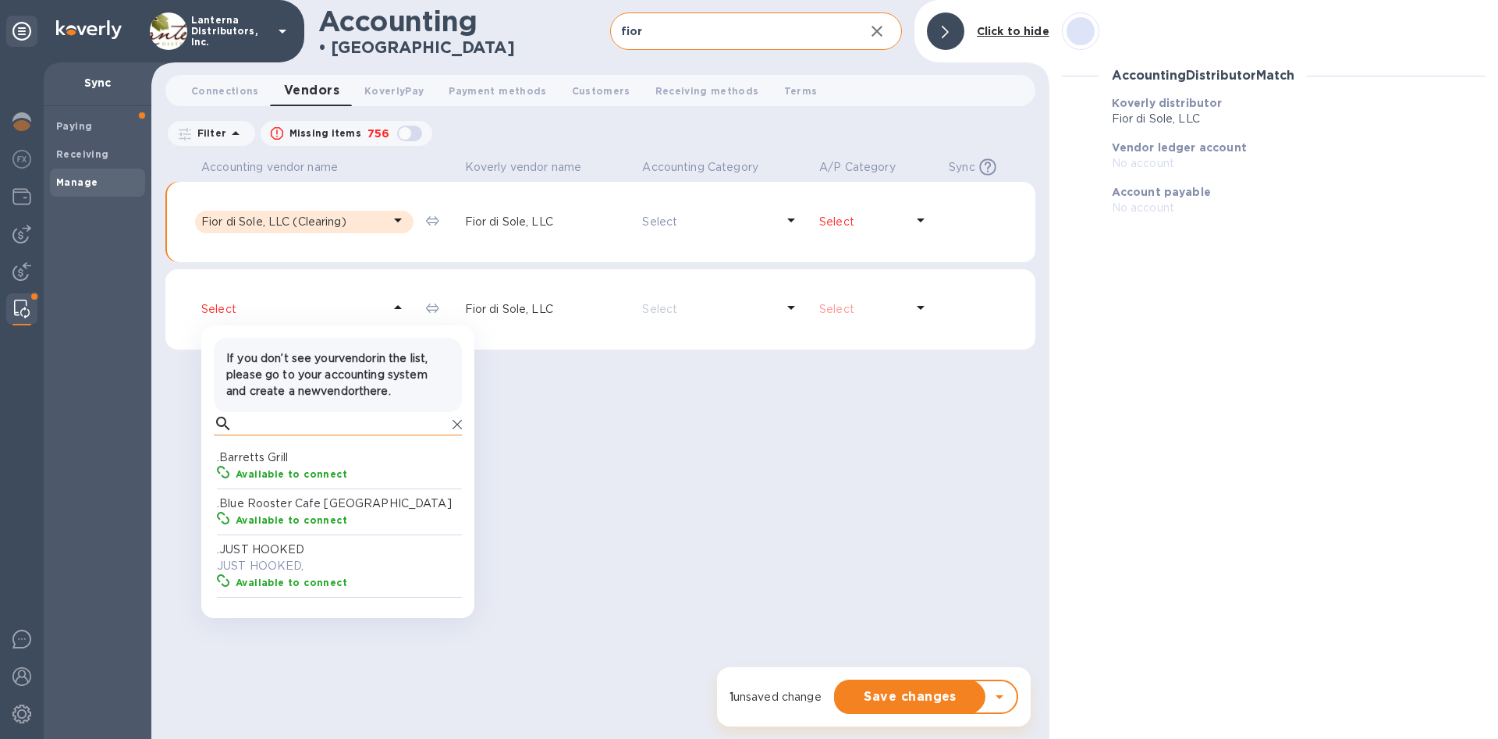
click at [275, 435] on input "text" at bounding box center [343, 423] width 208 height 23
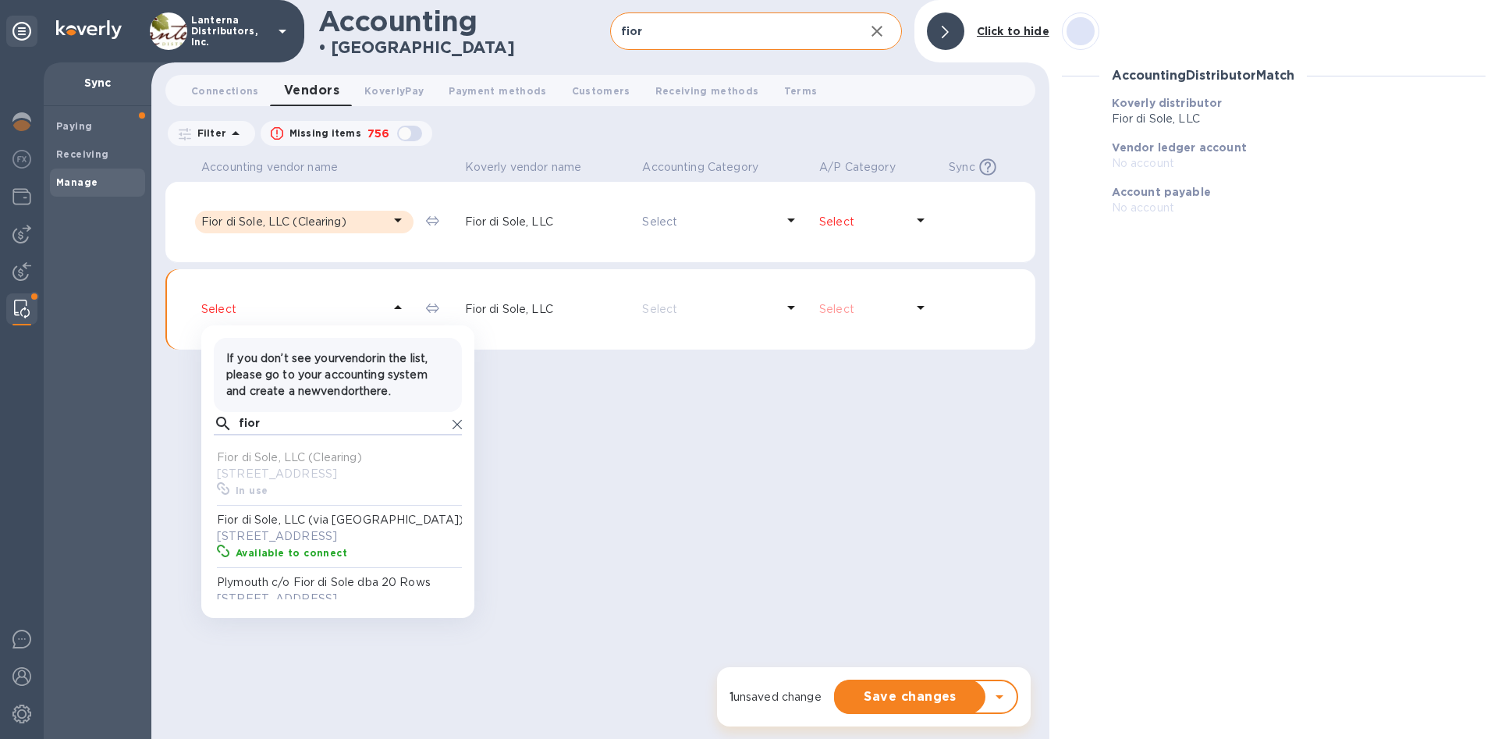
scroll to position [156, 248]
type input "fior"
click at [296, 545] on p "[STREET_ADDRESS]" at bounding box center [341, 536] width 248 height 16
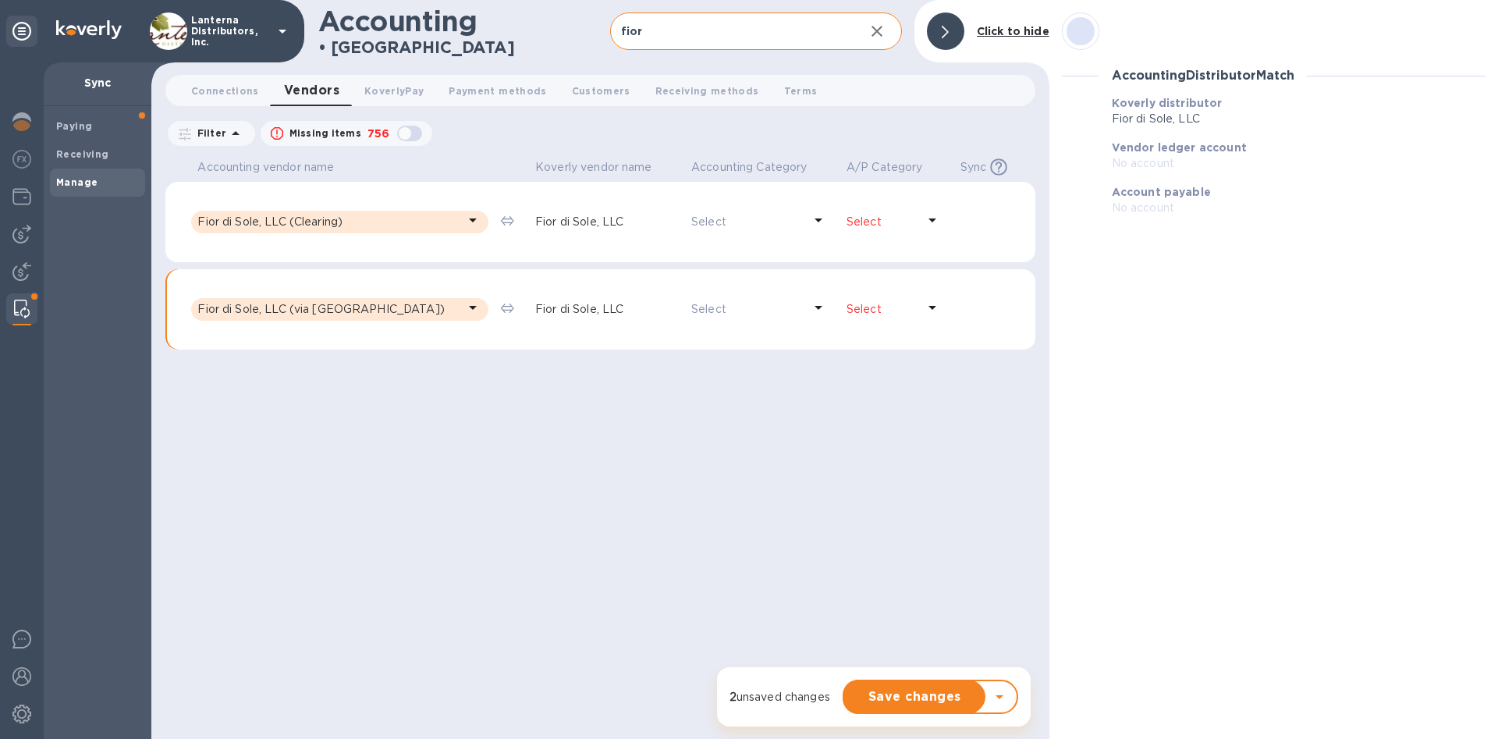
click at [882, 216] on p "Select" at bounding box center [882, 222] width 70 height 16
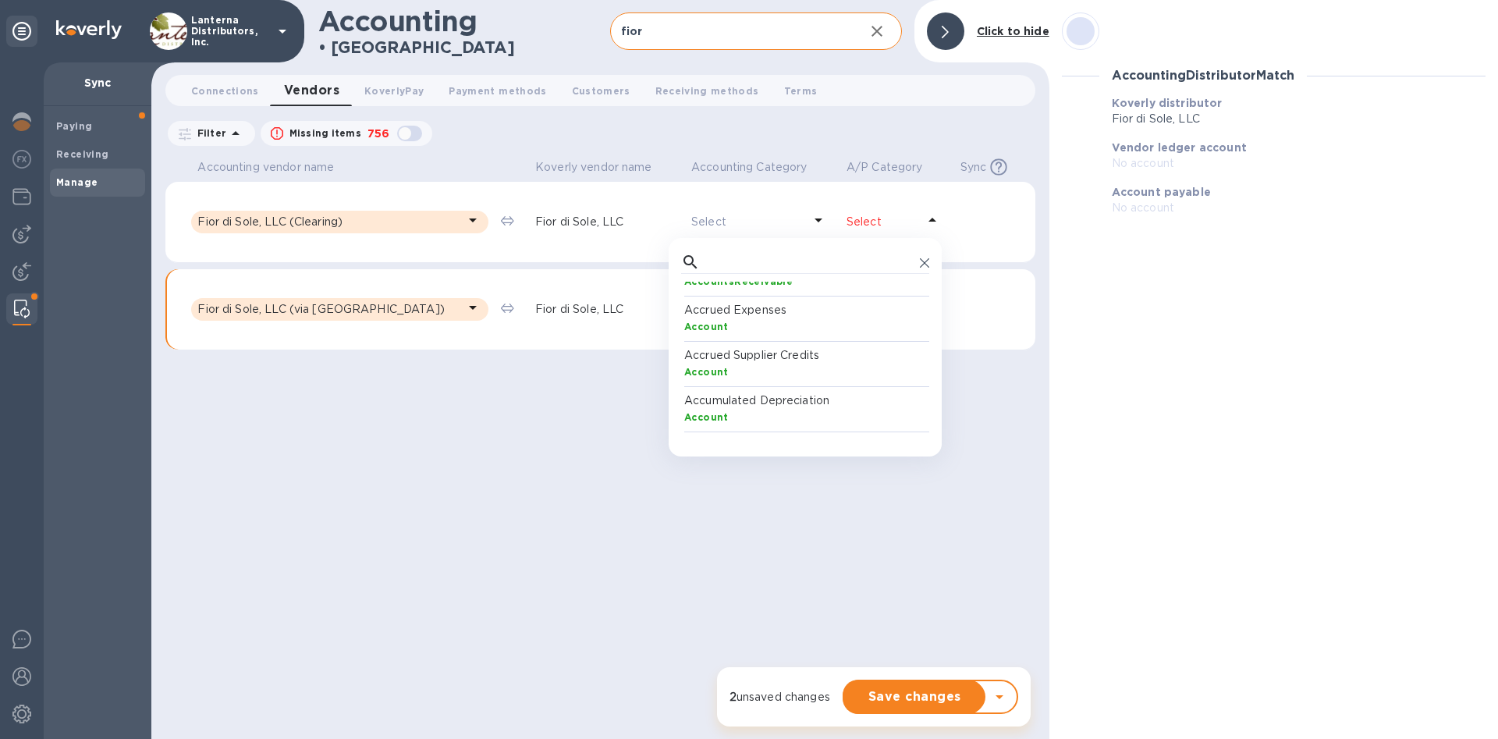
scroll to position [225, 0]
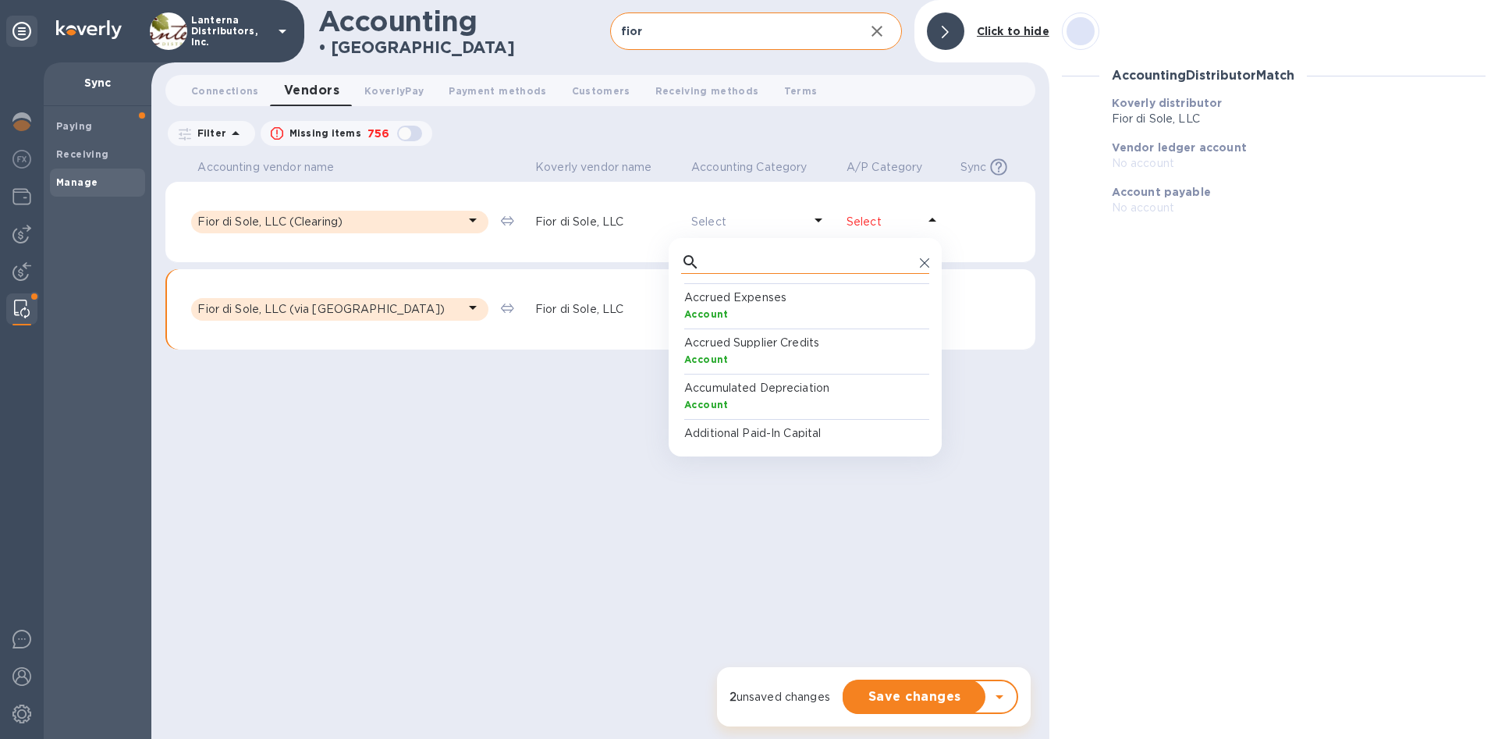
click at [706, 265] on input "text" at bounding box center [810, 261] width 208 height 23
type input "[PERSON_NAME]"
click at [730, 310] on b "CreditCard" at bounding box center [714, 313] width 61 height 12
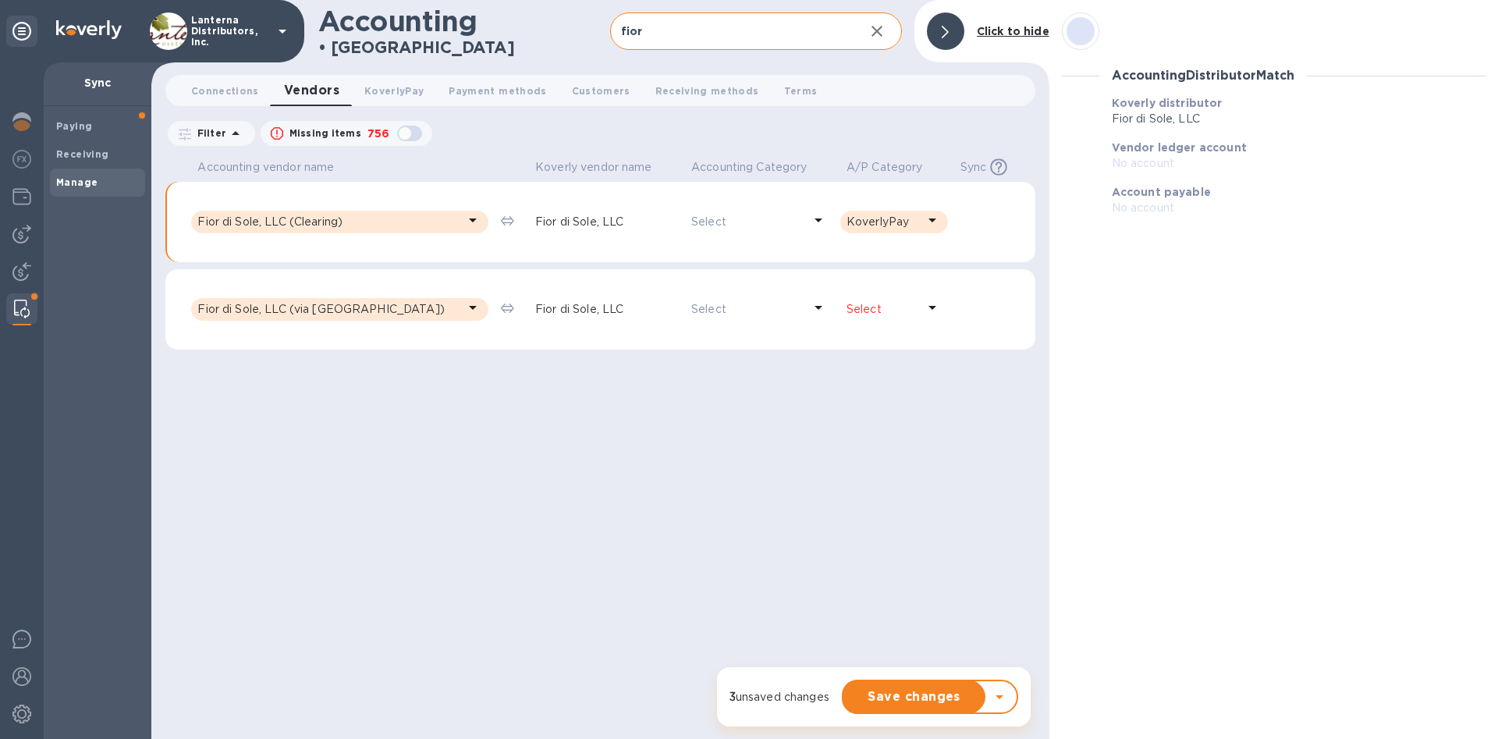
click at [899, 311] on p "Select" at bounding box center [882, 309] width 70 height 16
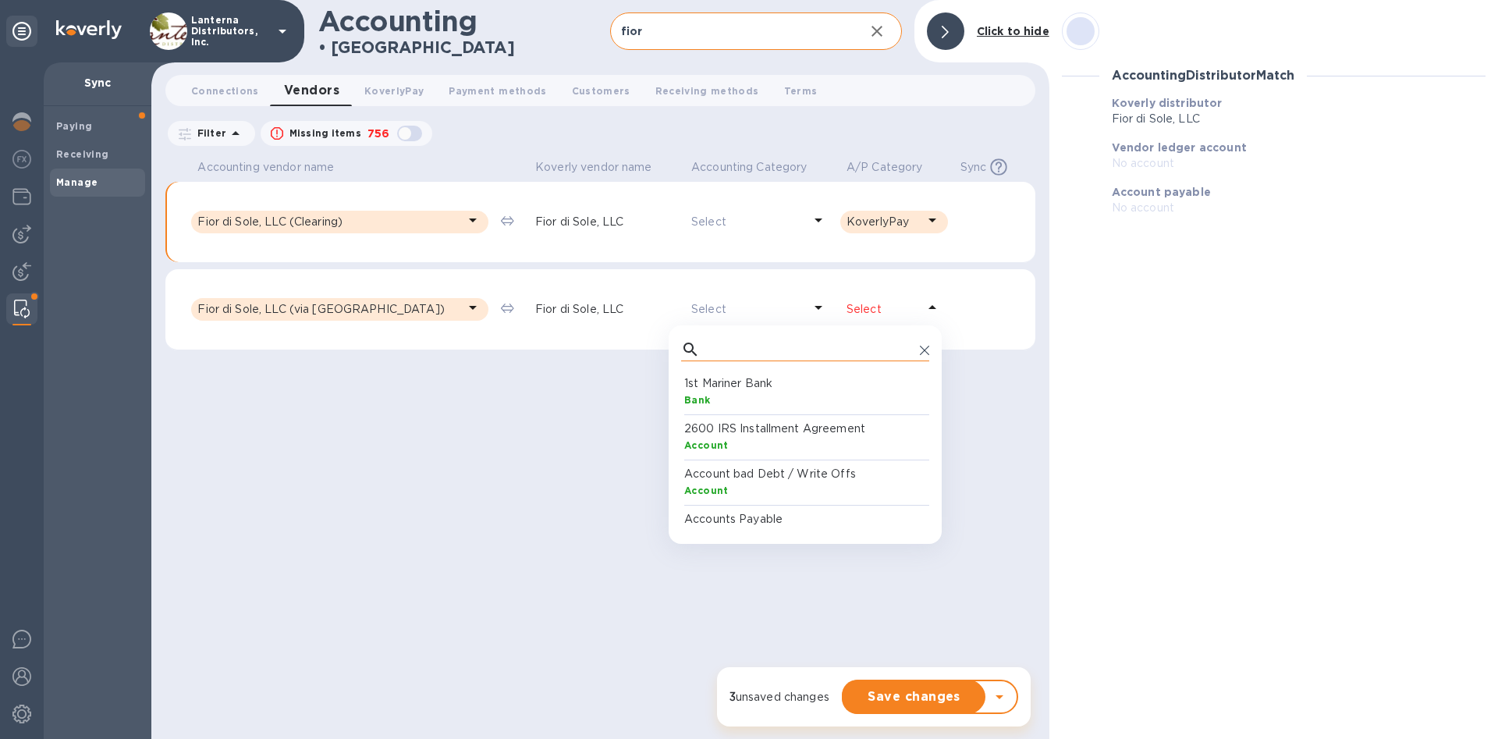
click at [769, 343] on input "text" at bounding box center [810, 349] width 208 height 23
type input "koverl"
click at [783, 399] on div "CreditCard" at bounding box center [808, 400] width 248 height 16
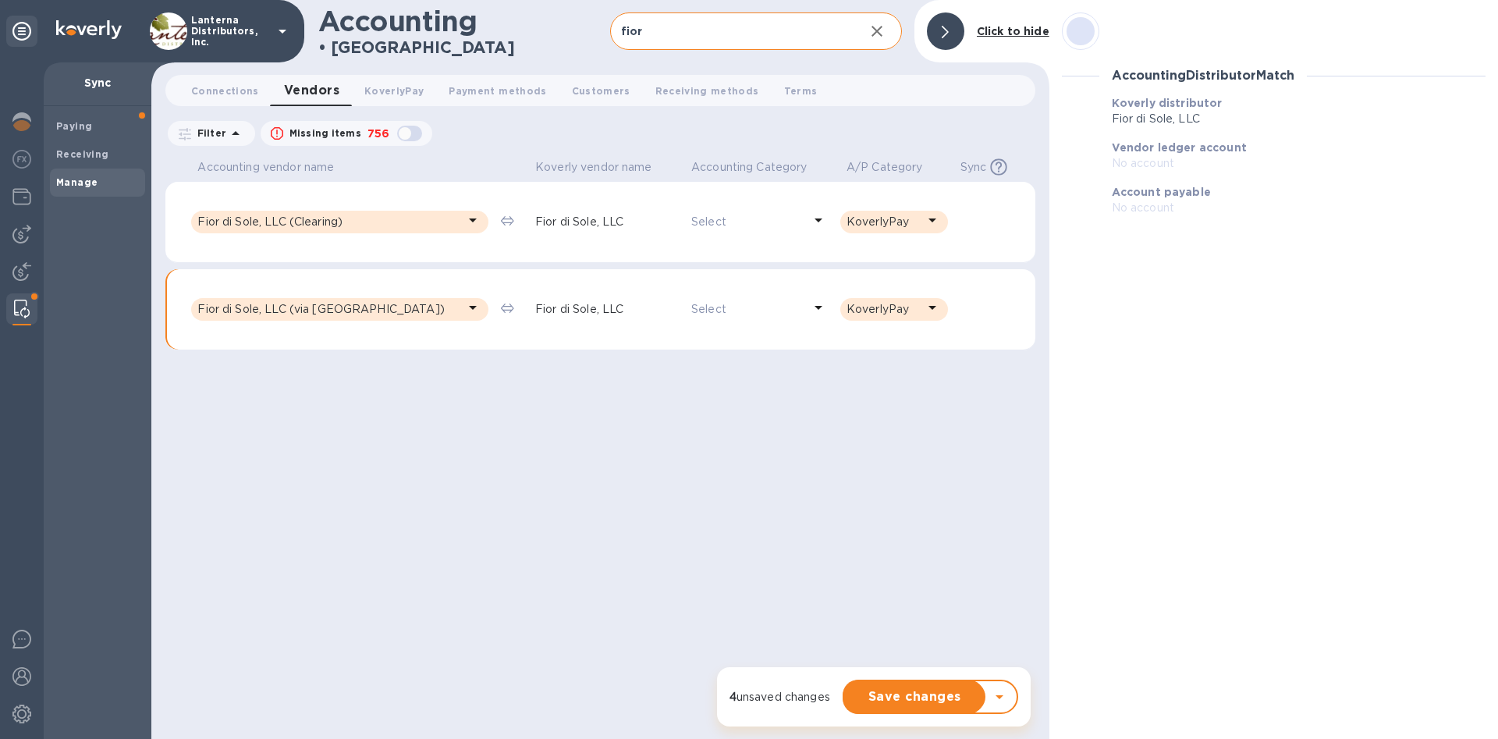
click at [688, 299] on div "Select" at bounding box center [747, 309] width 118 height 23
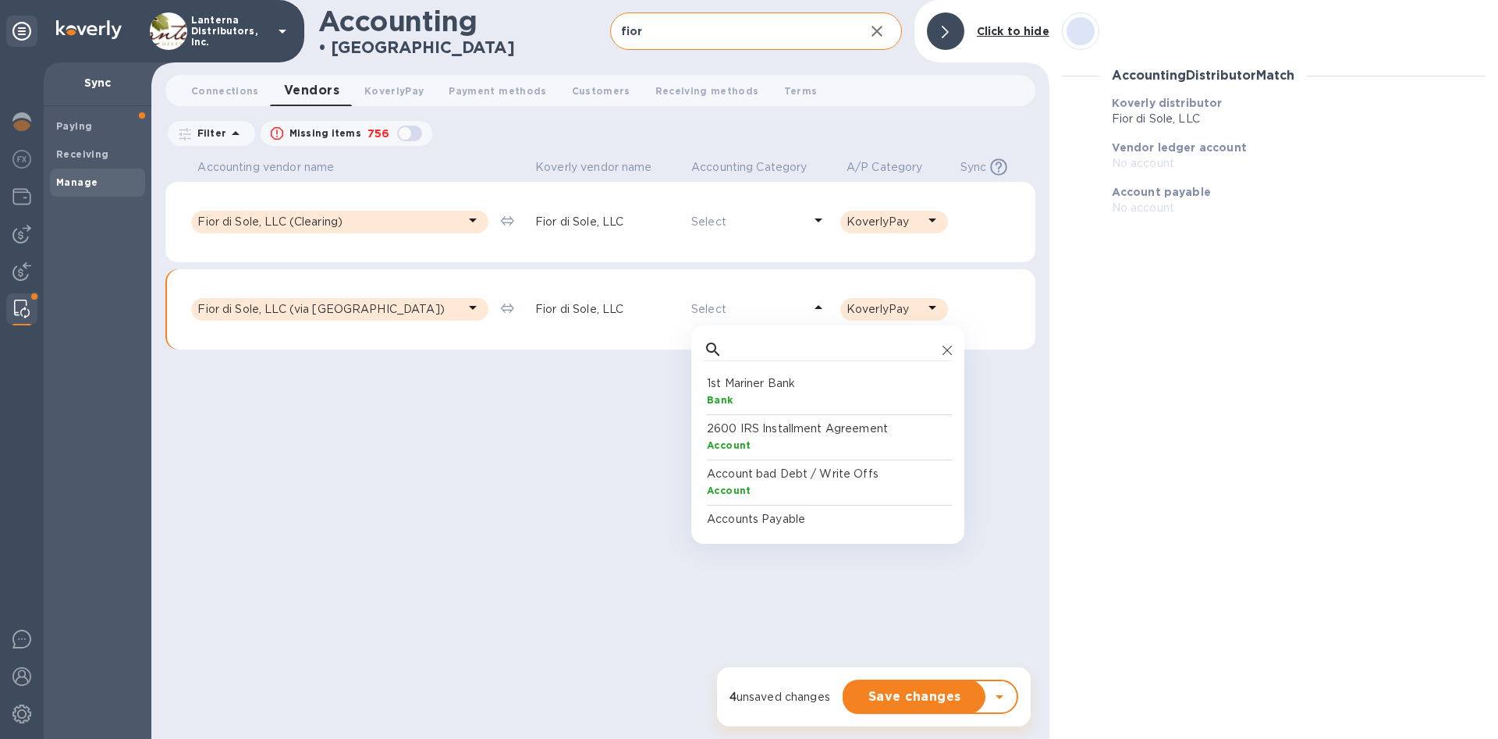
scroll to position [156, 248]
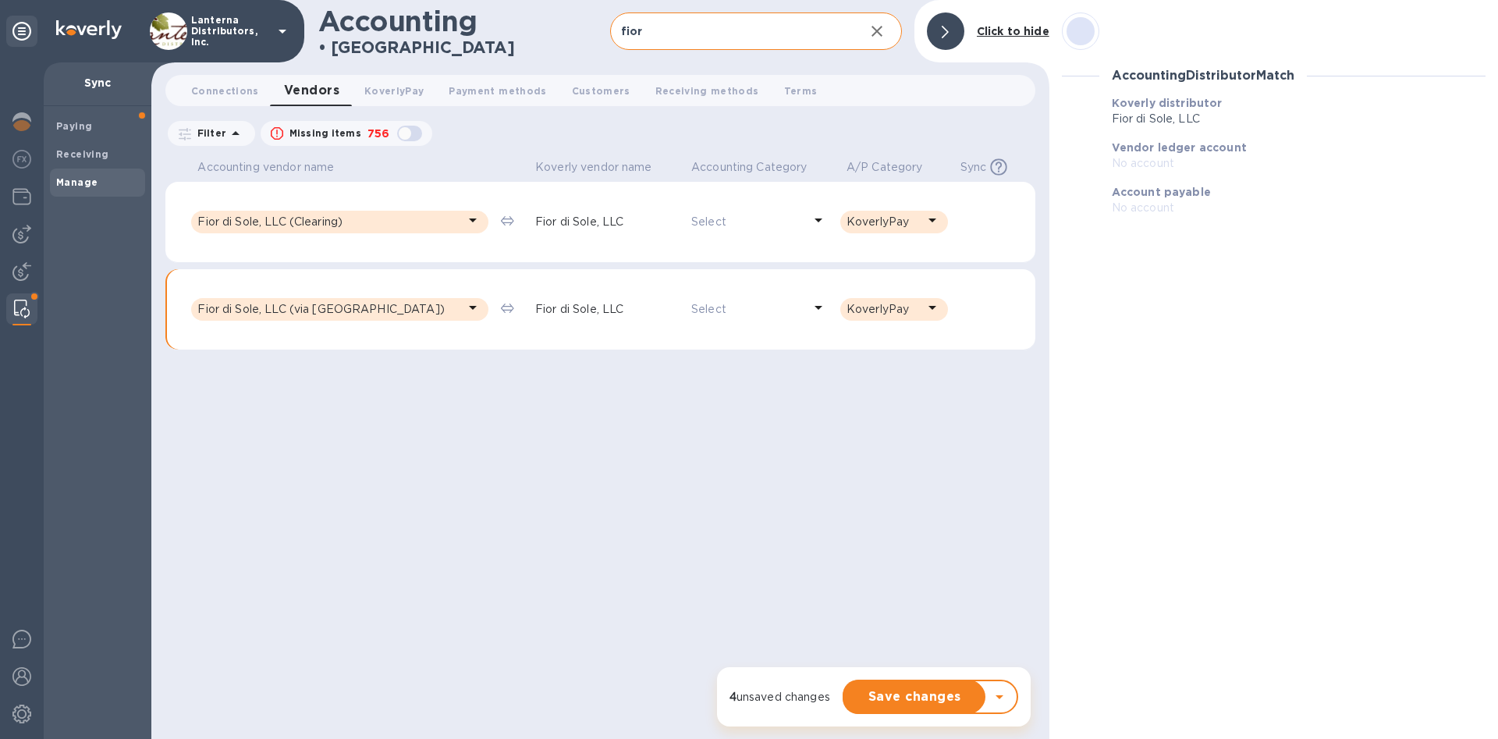
click at [607, 440] on div "Accounting vendor name [PERSON_NAME] vendor name Accounting Category A/P Catego…" at bounding box center [600, 446] width 870 height 584
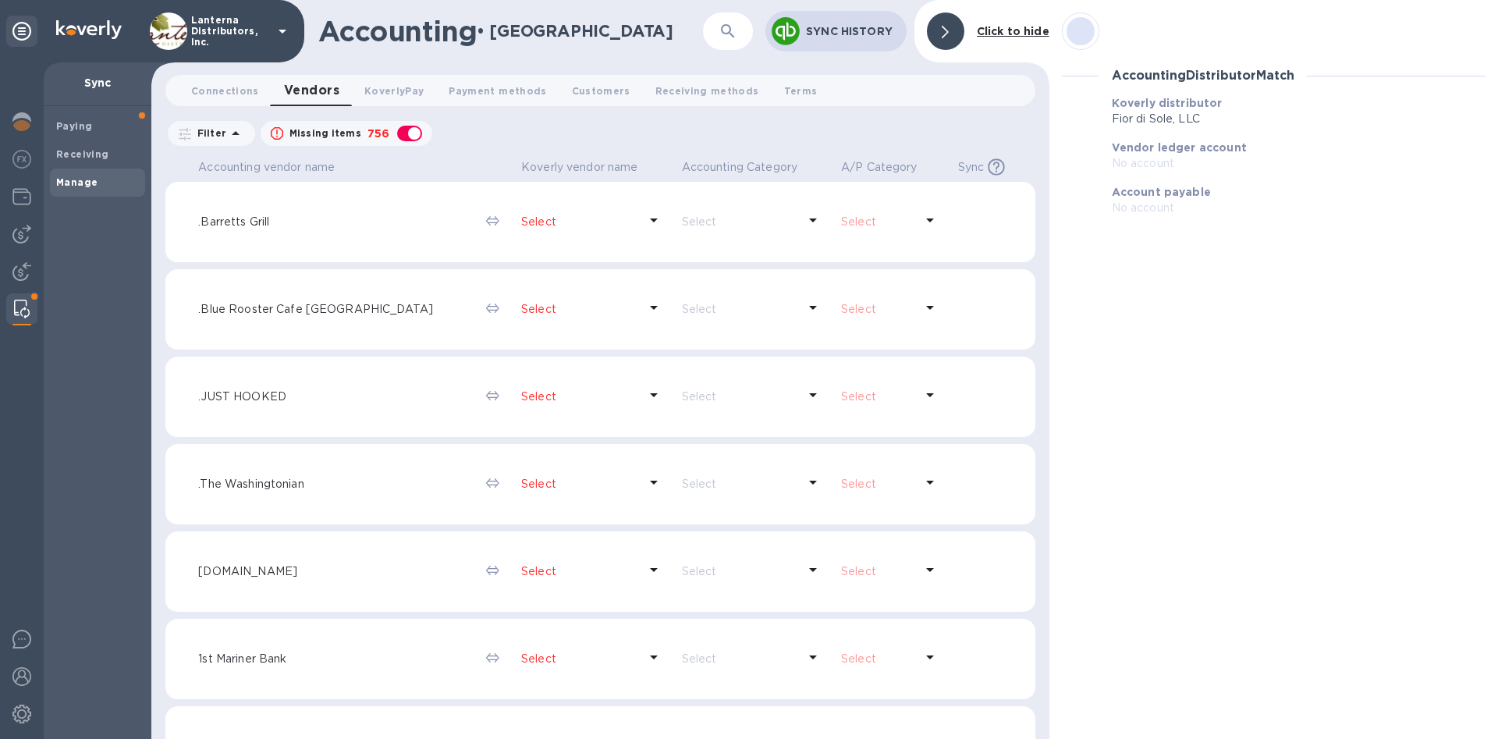
click at [865, 33] on p "Sync History" at bounding box center [850, 31] width 88 height 16
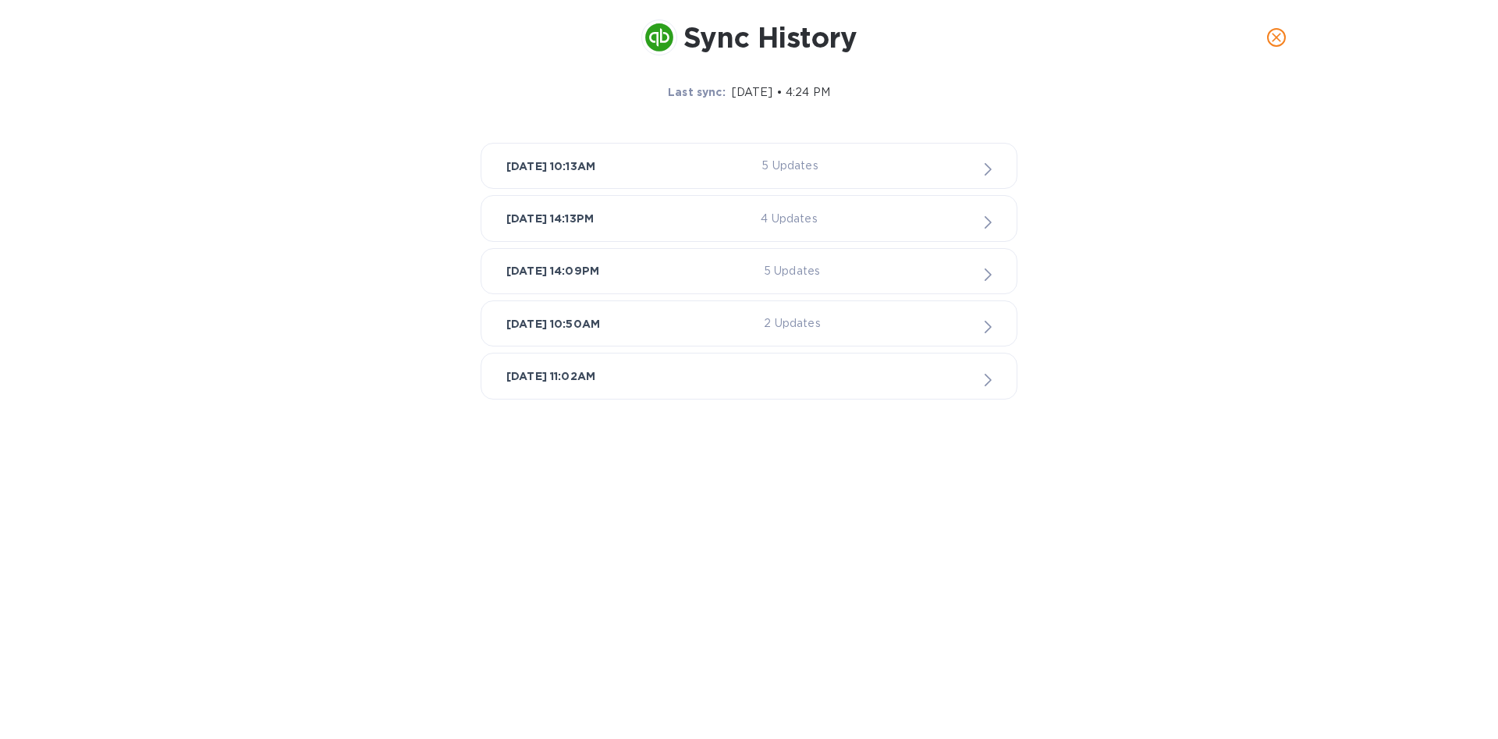
click at [595, 167] on p "Aug 25, 2025, 10:13AM" at bounding box center [550, 166] width 89 height 16
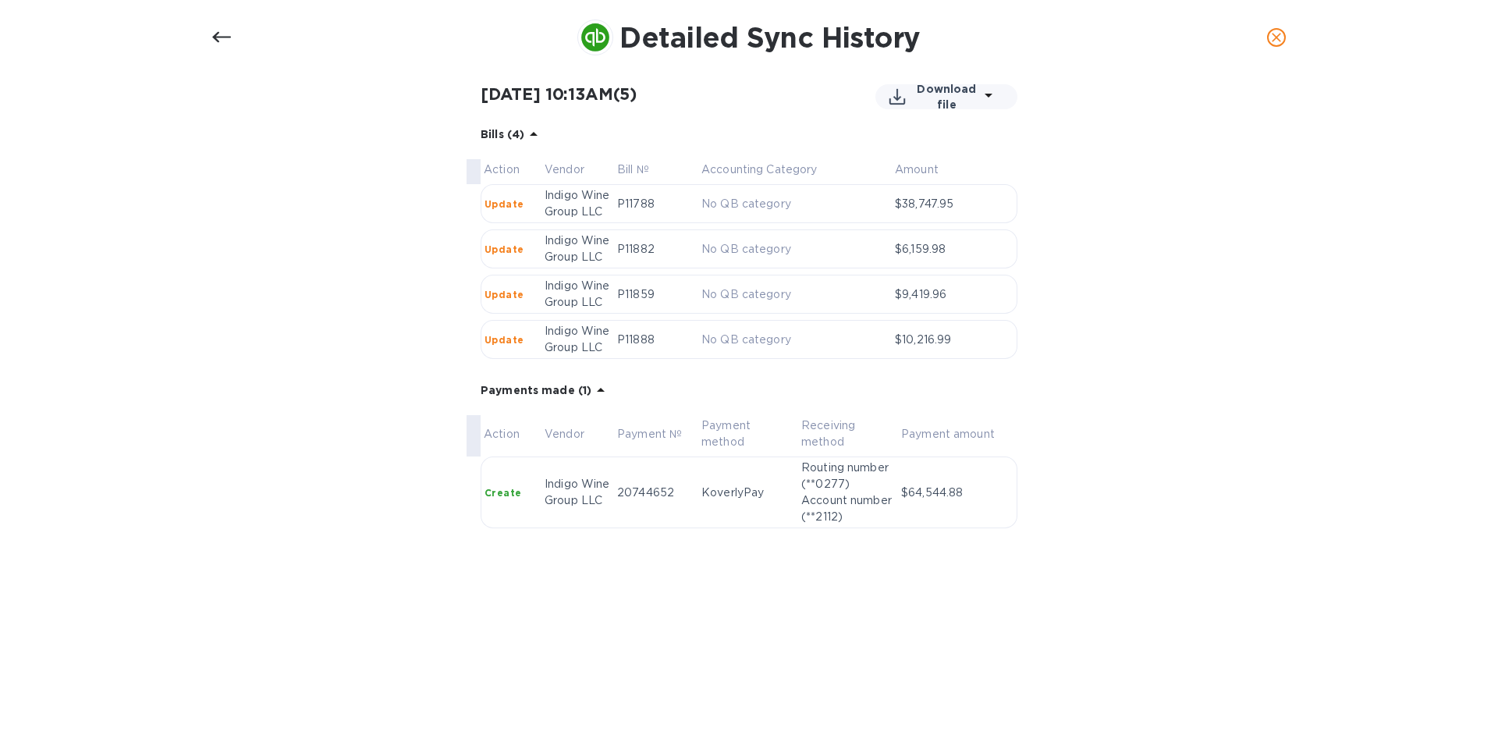
click at [512, 210] on b "Update" at bounding box center [504, 204] width 39 height 12
click at [499, 210] on b "Update" at bounding box center [504, 204] width 39 height 12
click at [213, 48] on div at bounding box center [221, 37] width 37 height 37
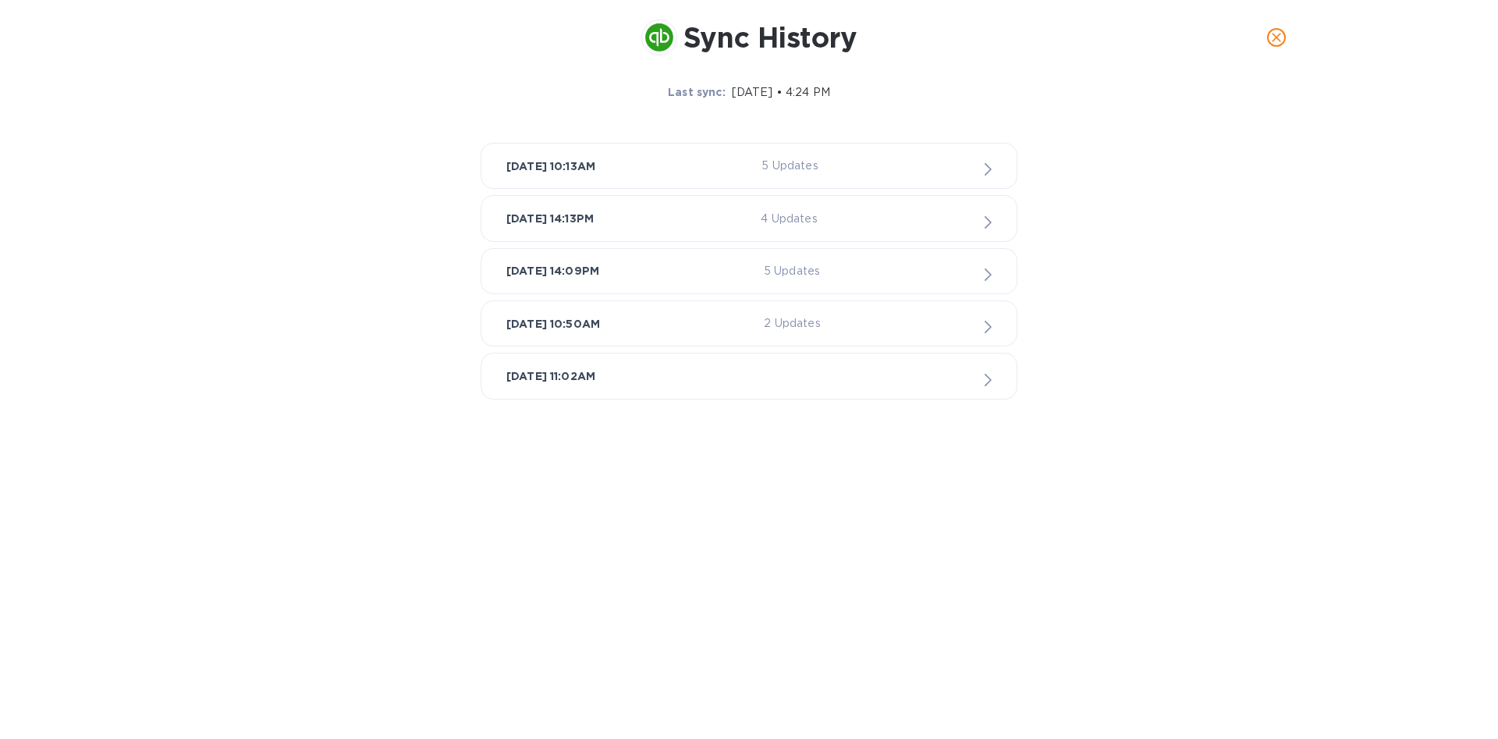
click at [1273, 34] on icon "close" at bounding box center [1276, 37] width 9 height 9
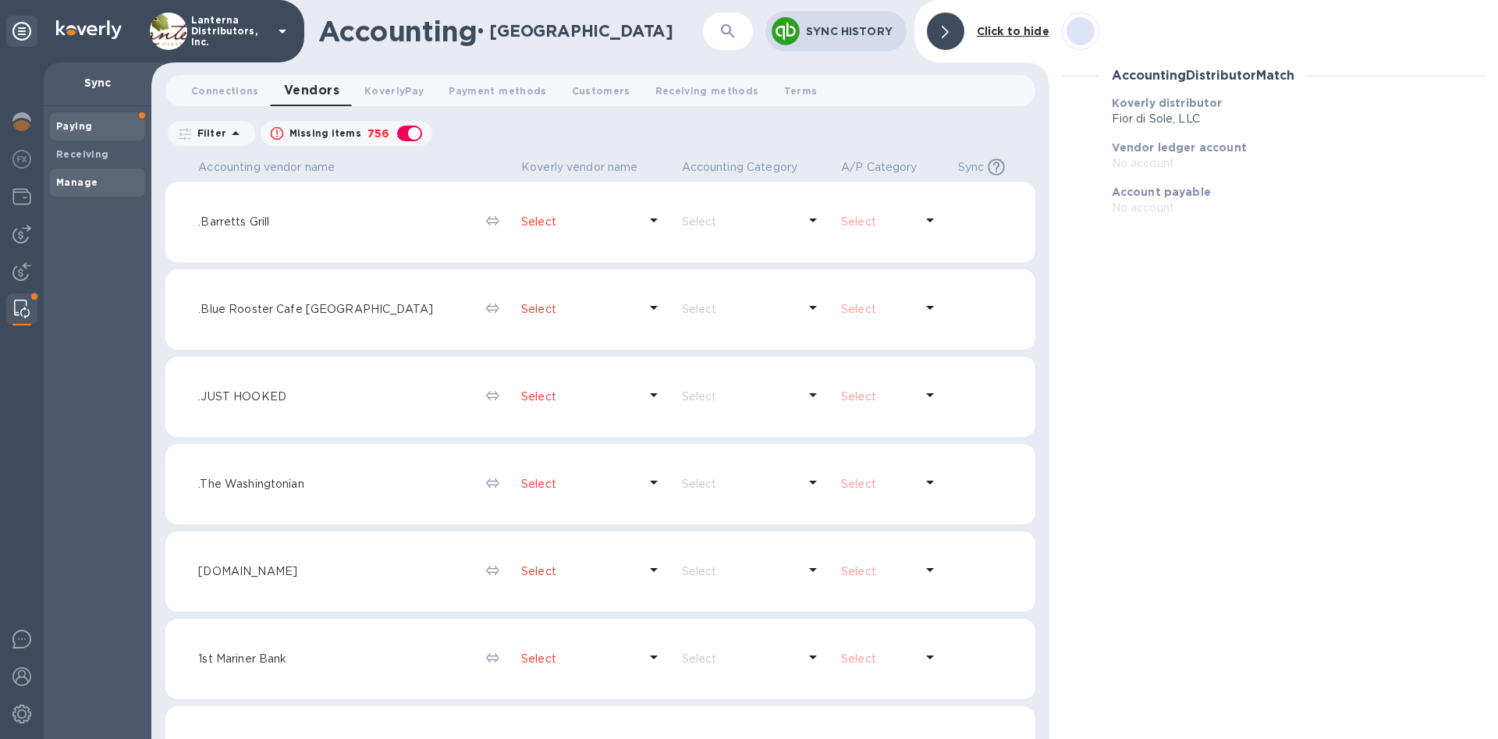
click at [73, 127] on b "Paying" at bounding box center [74, 126] width 36 height 12
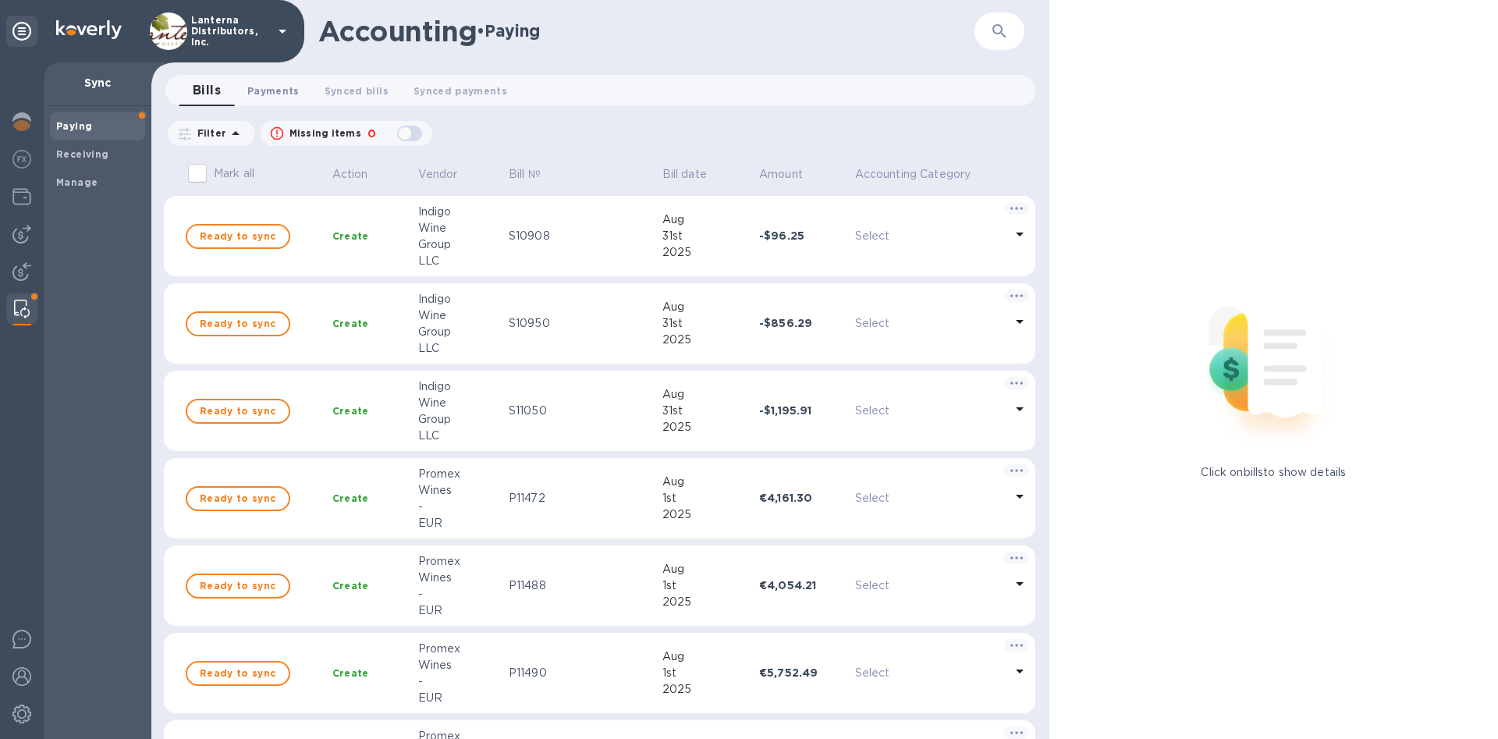
click at [283, 94] on span "Payments 0" at bounding box center [273, 91] width 52 height 16
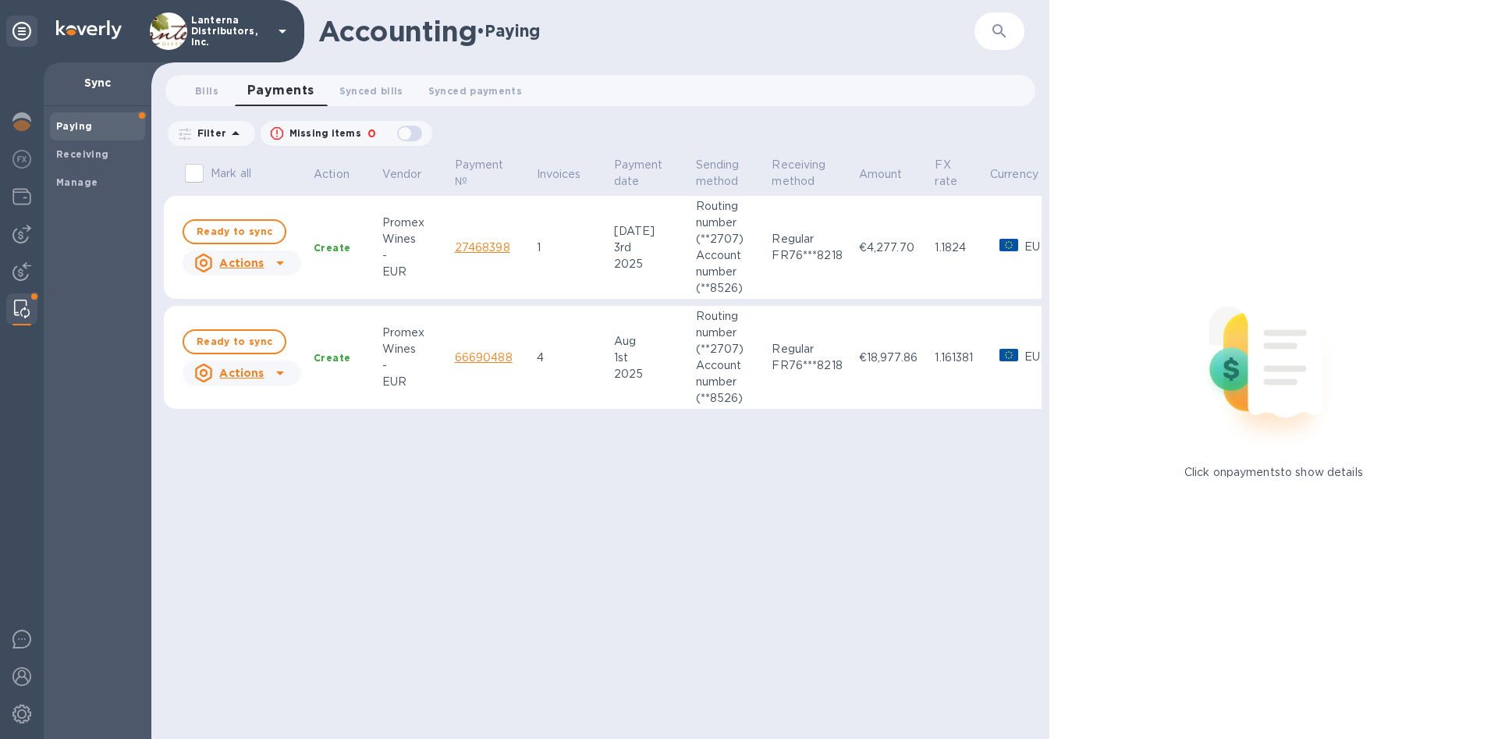
click at [535, 255] on td "1" at bounding box center [569, 248] width 77 height 104
click at [503, 247] on link "27468398" at bounding box center [482, 247] width 55 height 12
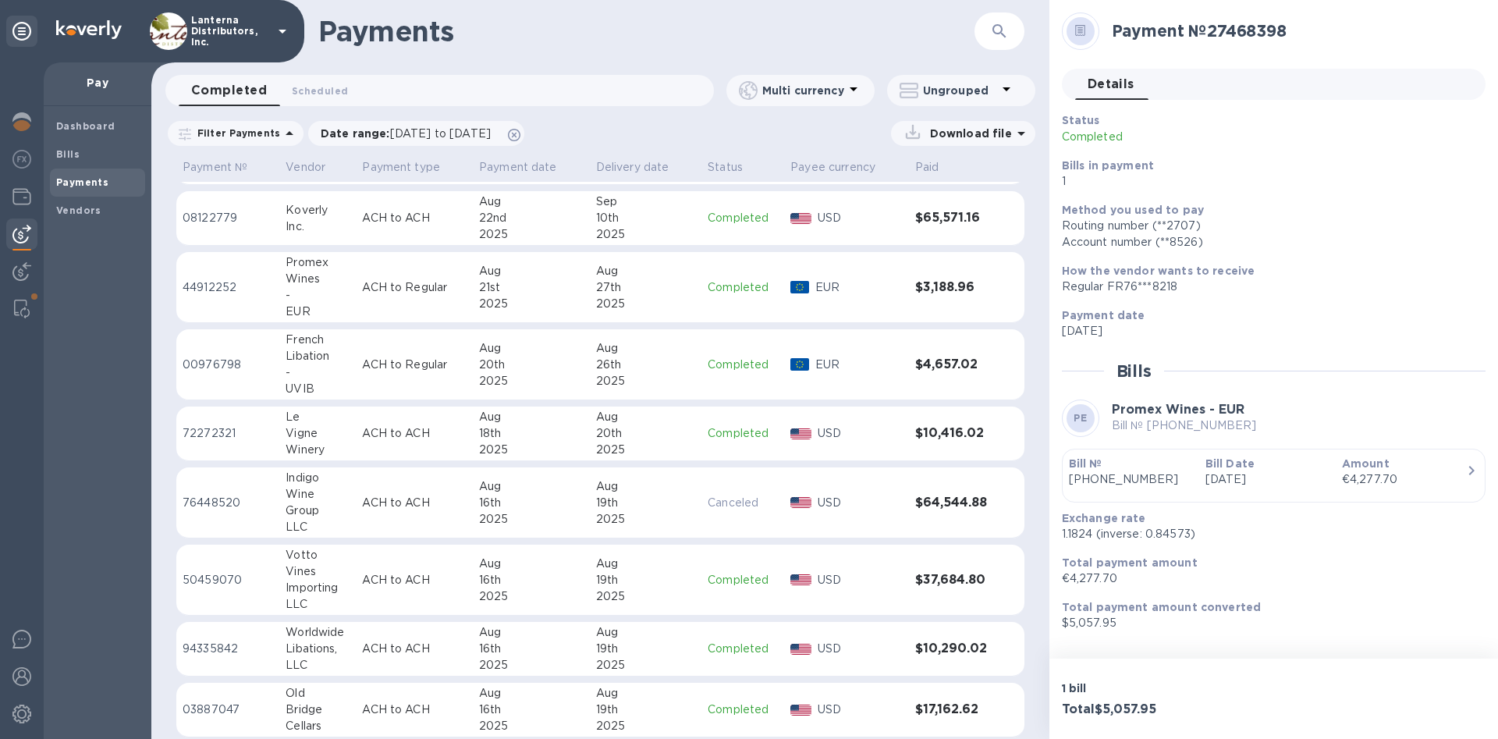
scroll to position [340, 0]
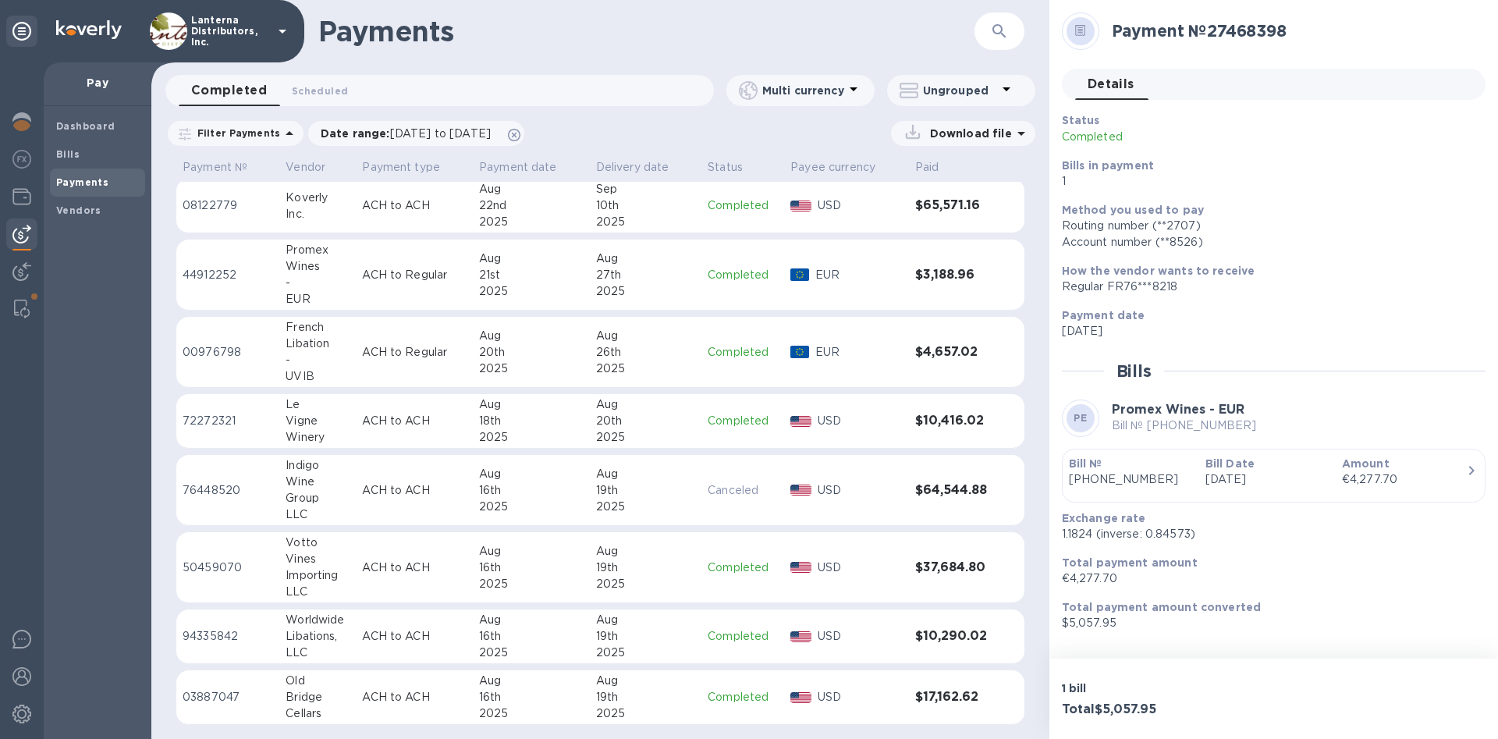
click at [321, 571] on div "Importing" at bounding box center [318, 575] width 64 height 16
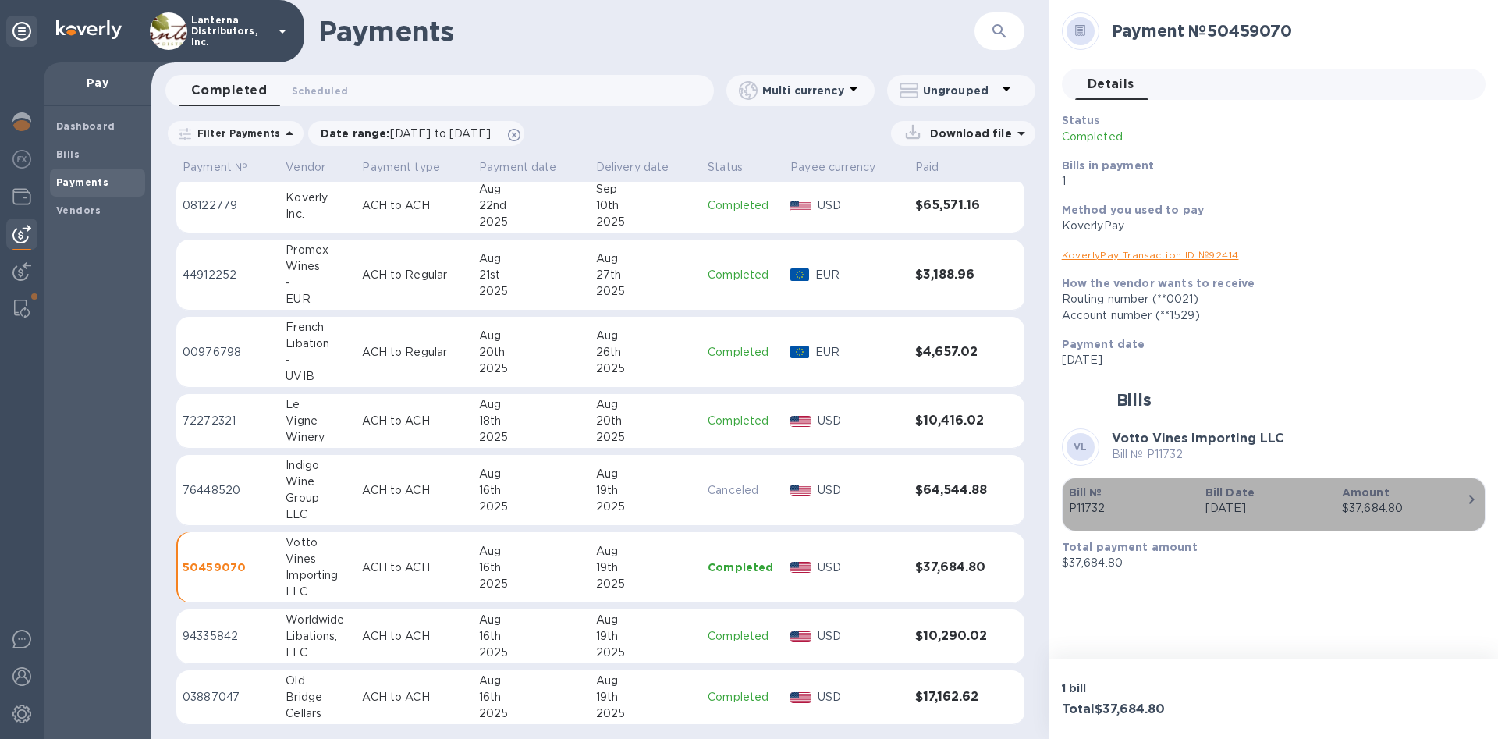
click at [1471, 499] on icon "button" at bounding box center [1471, 499] width 19 height 19
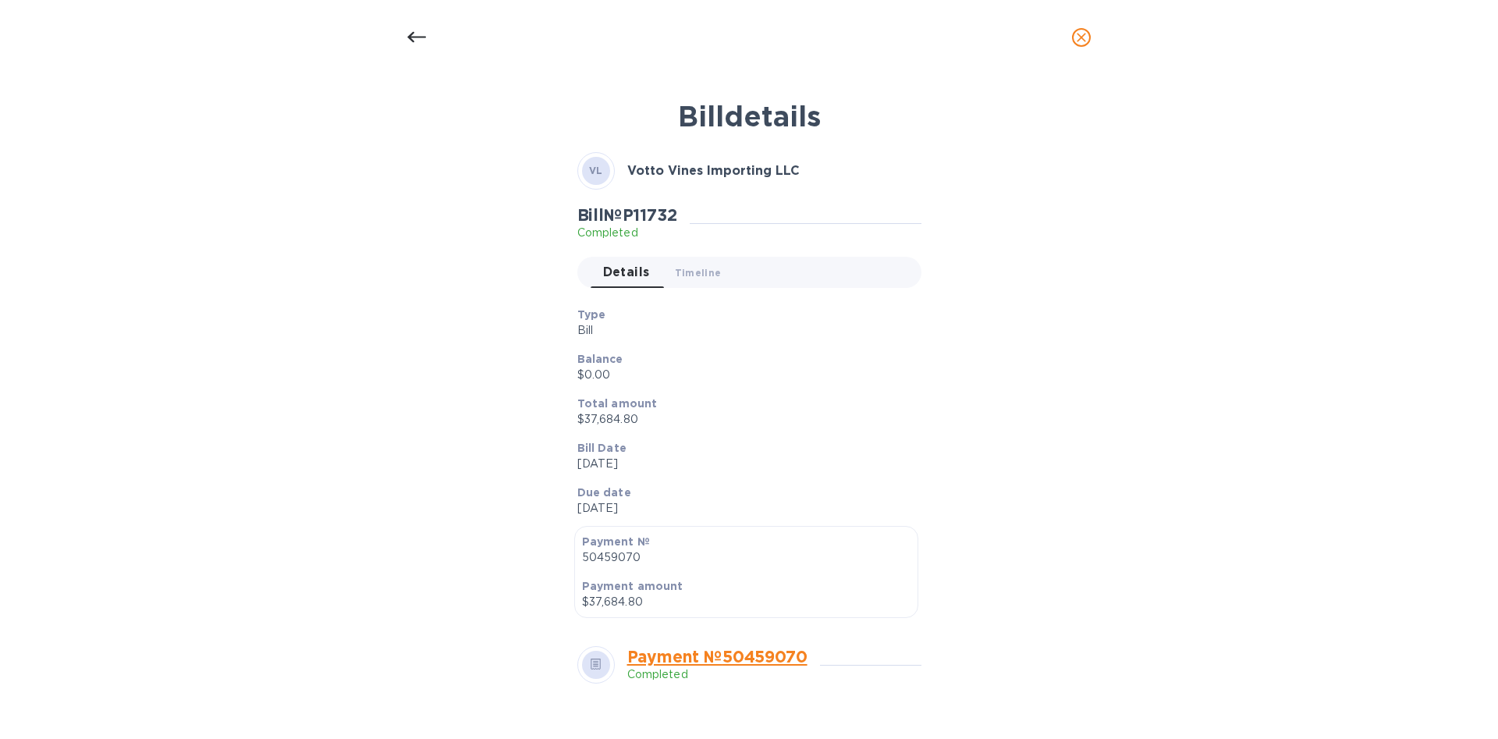
click at [404, 39] on div at bounding box center [416, 37] width 37 height 37
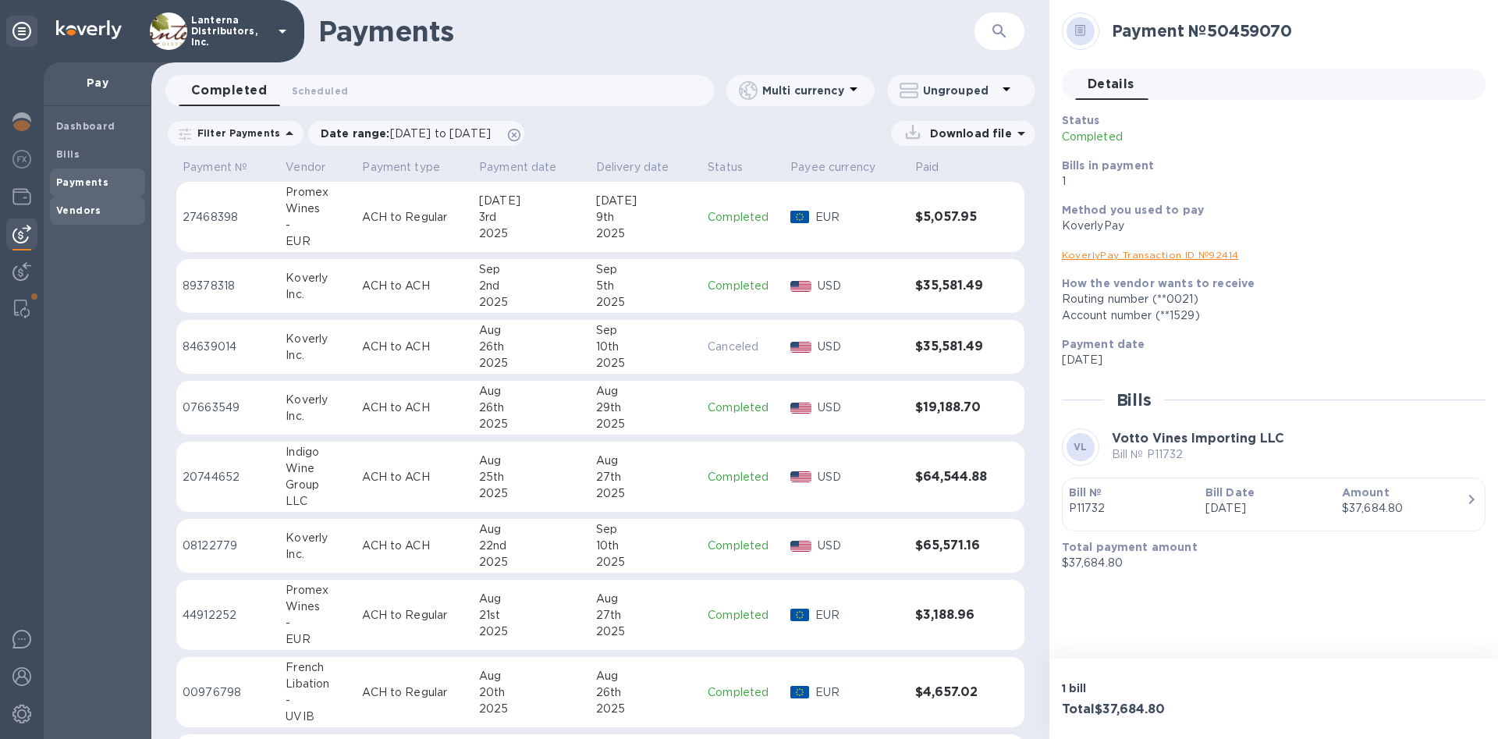
click at [81, 208] on b "Vendors" at bounding box center [78, 210] width 45 height 12
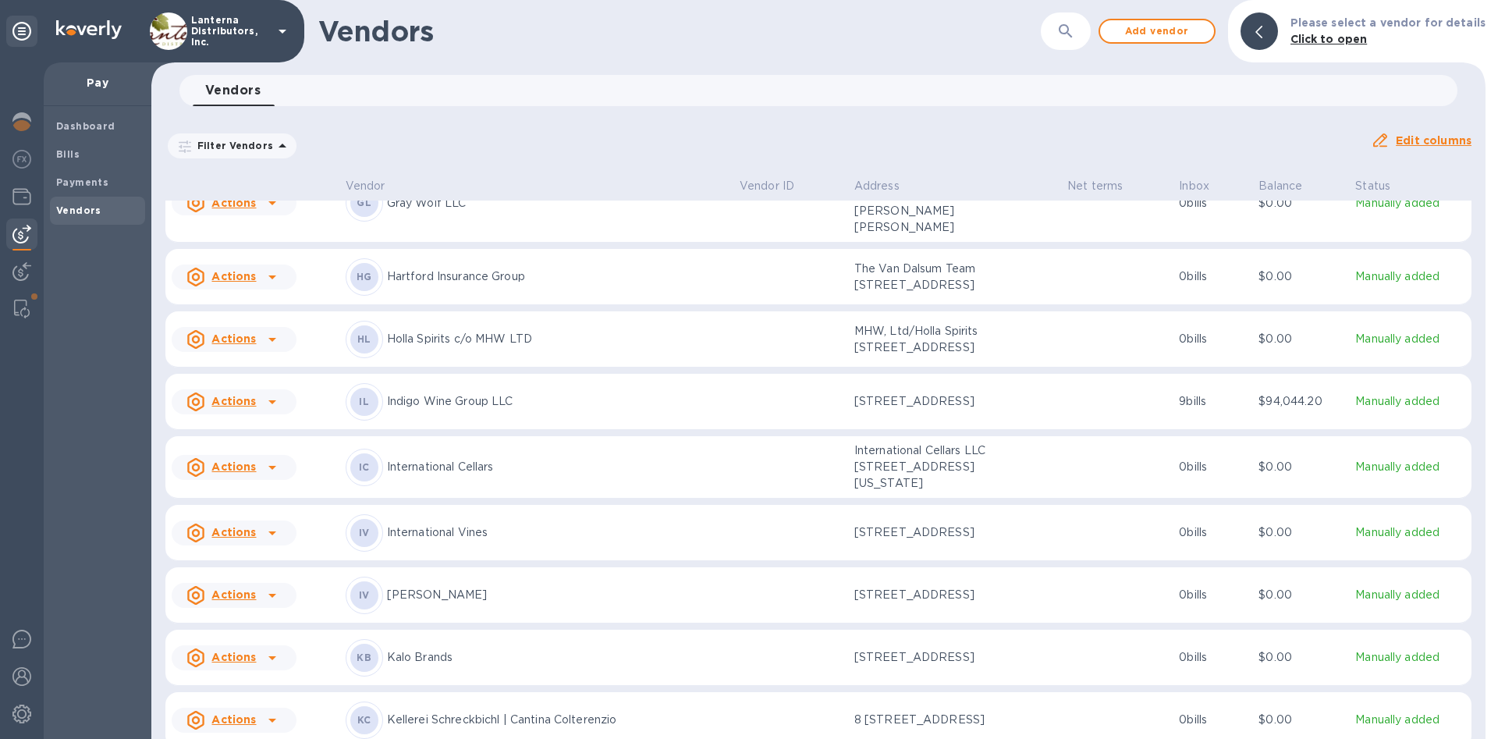
scroll to position [4588, 0]
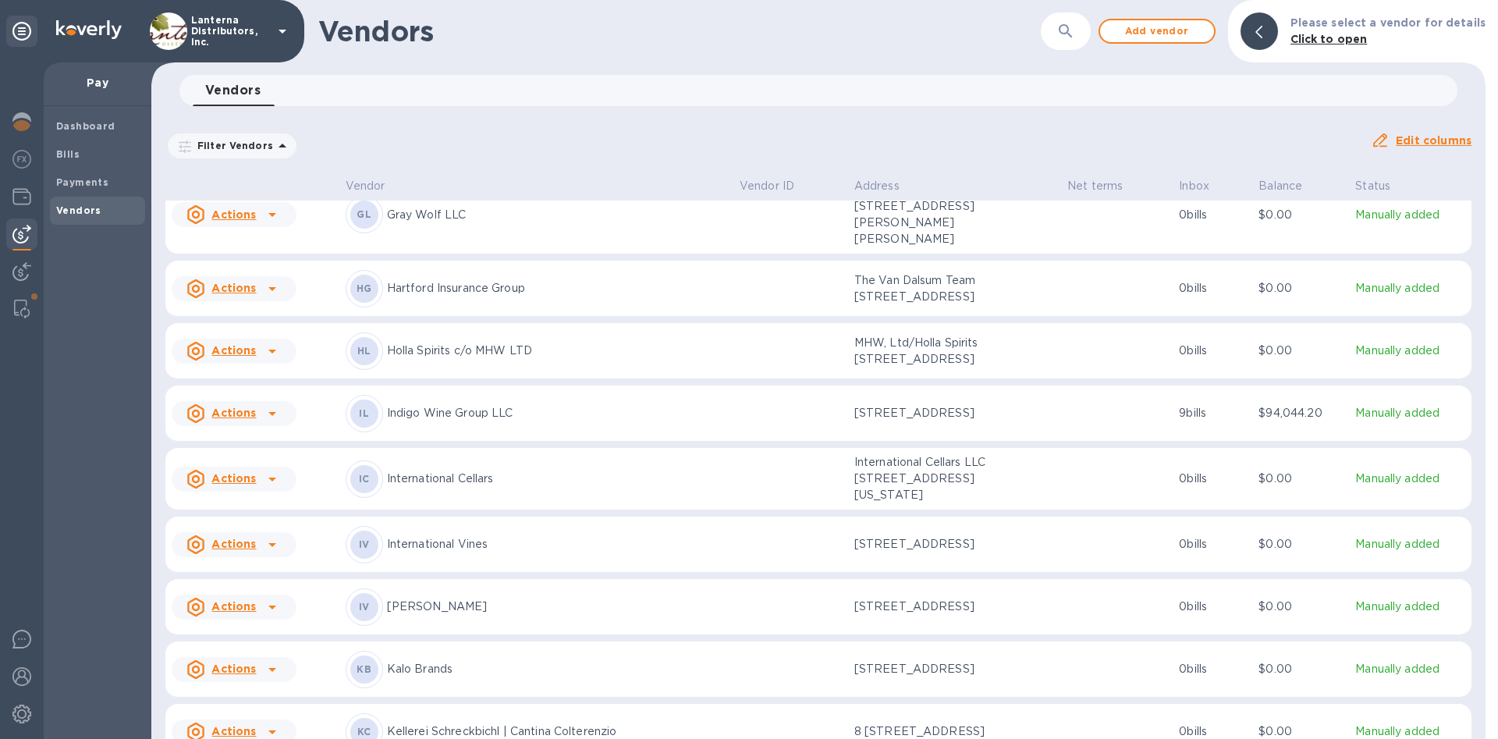
click at [428, 421] on p "Indigo Wine Group LLC" at bounding box center [557, 413] width 340 height 16
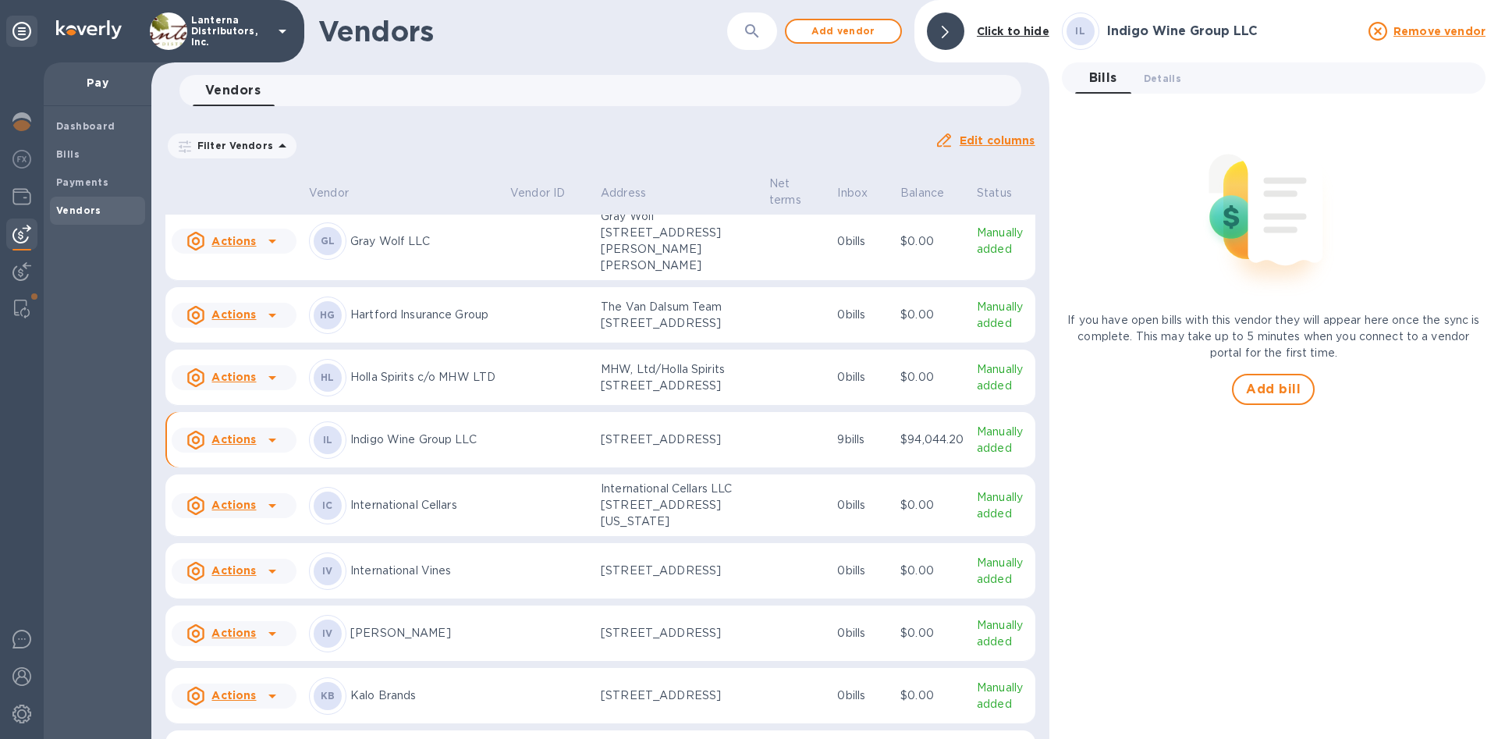
scroll to position [4643, 0]
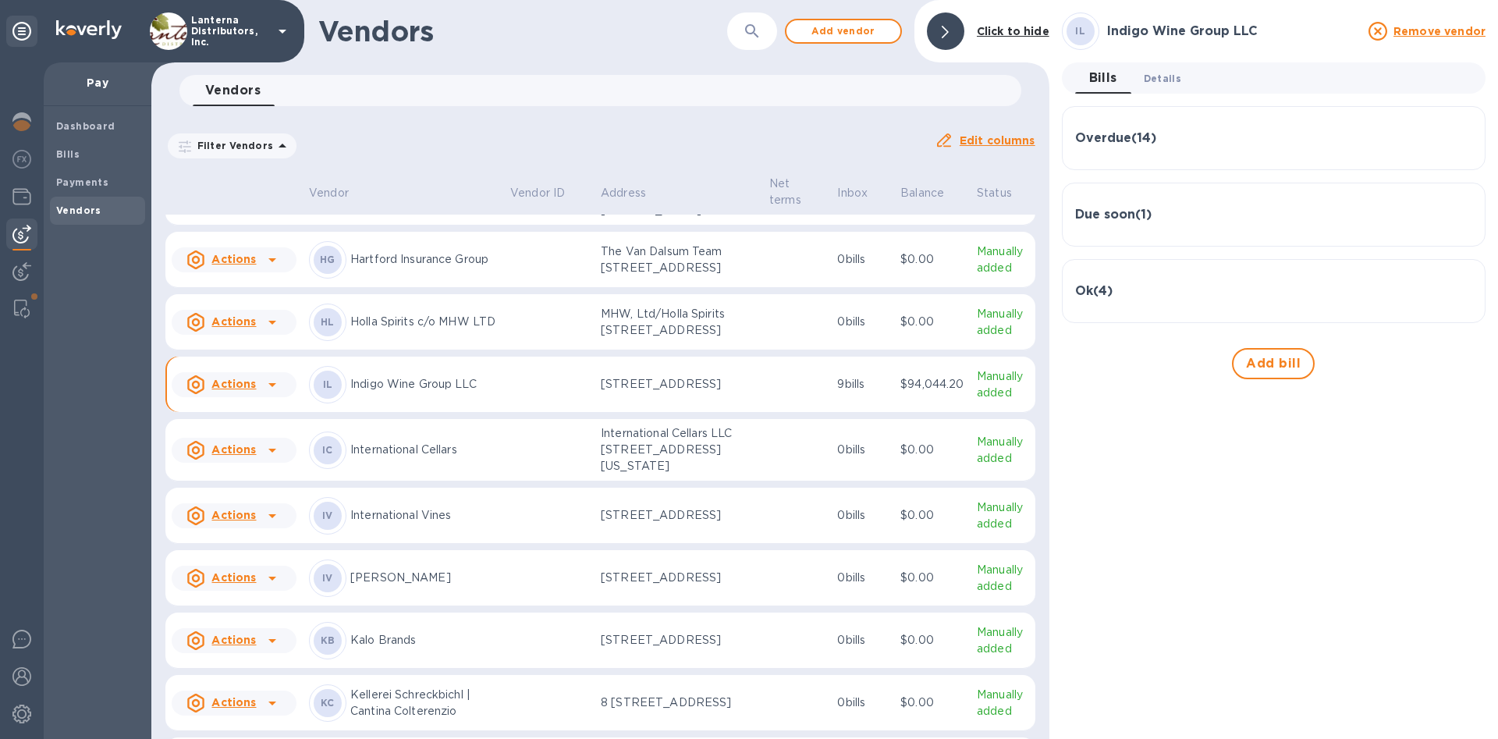
click at [1174, 83] on span "Details 0" at bounding box center [1162, 78] width 37 height 16
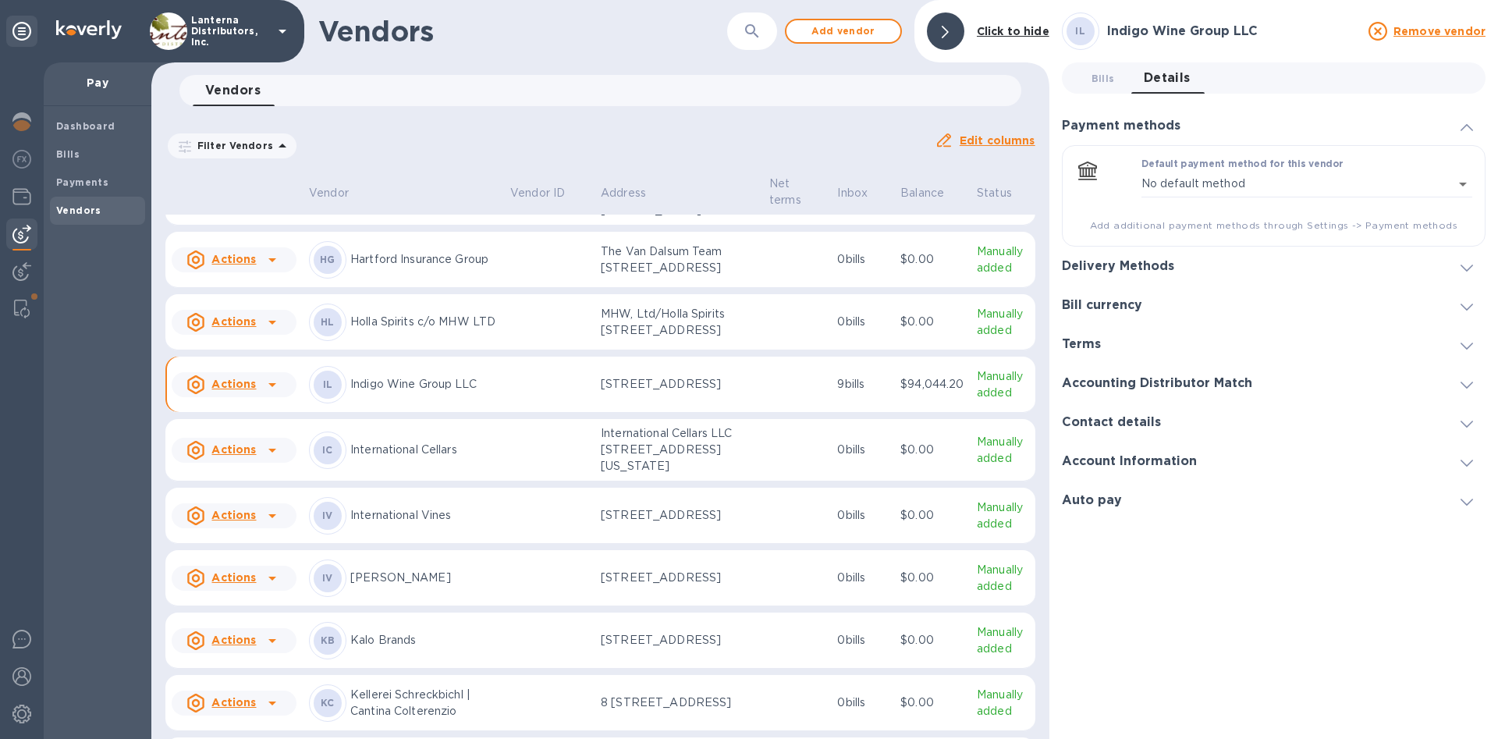
click at [1103, 265] on h3 "Delivery Methods" at bounding box center [1118, 266] width 112 height 15
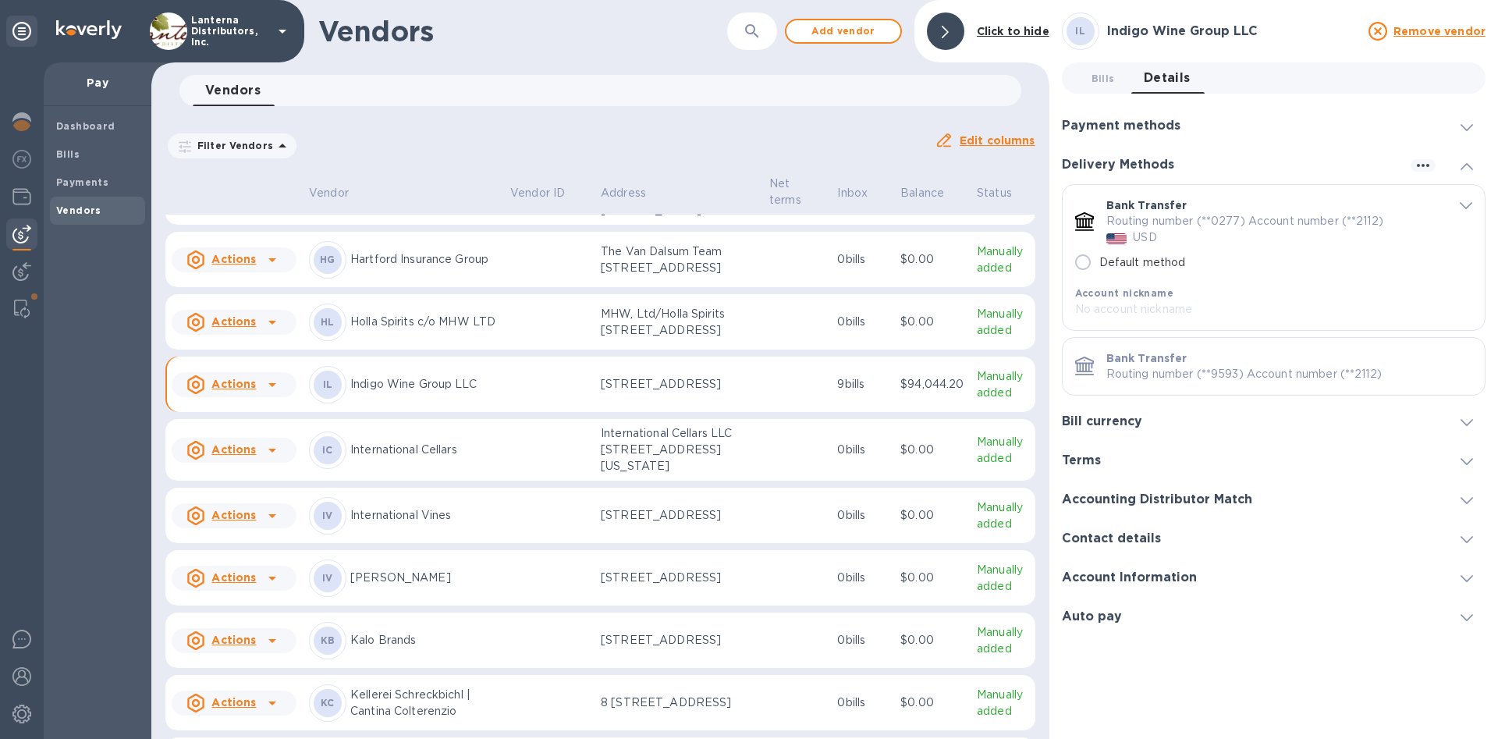
click at [1151, 432] on div "Bill currency" at bounding box center [1274, 421] width 424 height 39
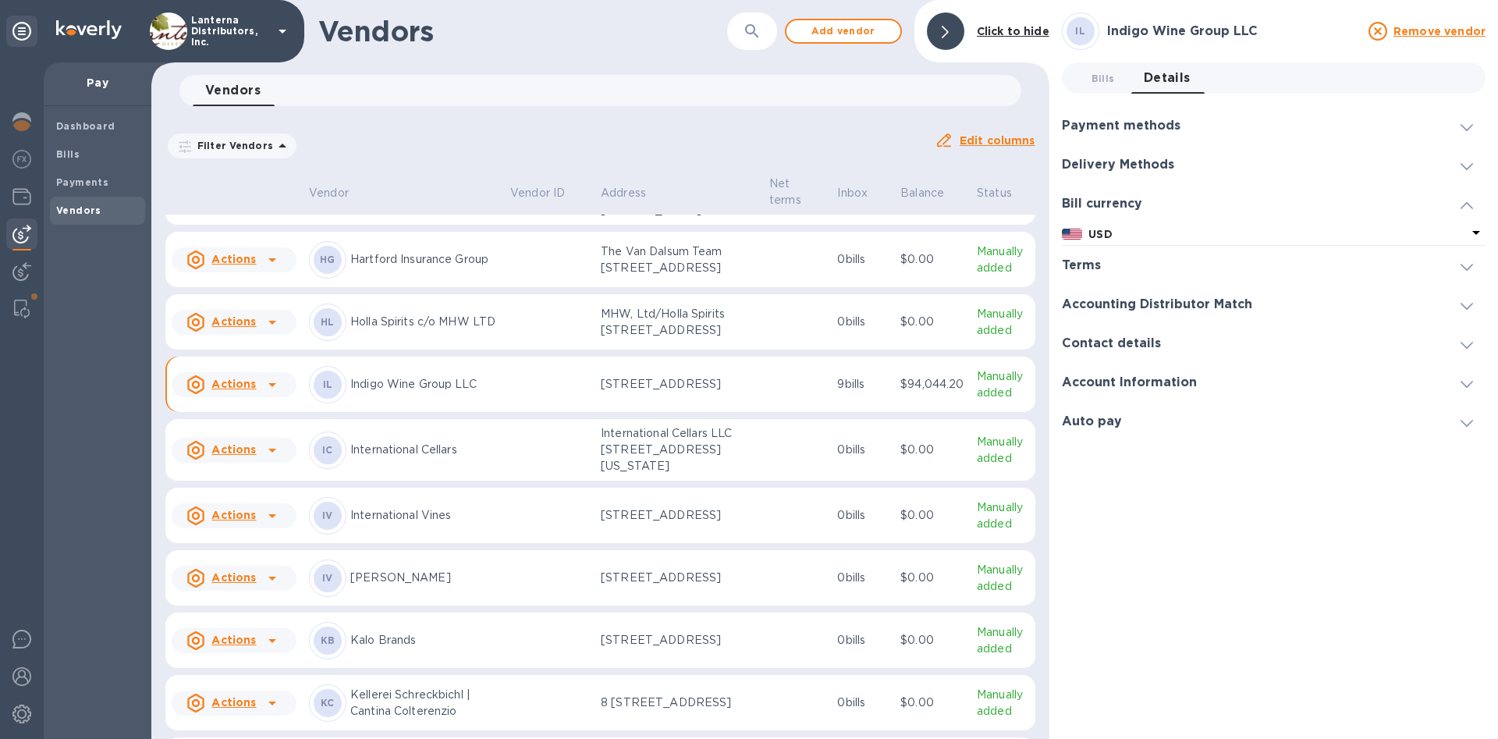
click at [1112, 382] on h3 "Account Information" at bounding box center [1129, 382] width 135 height 15
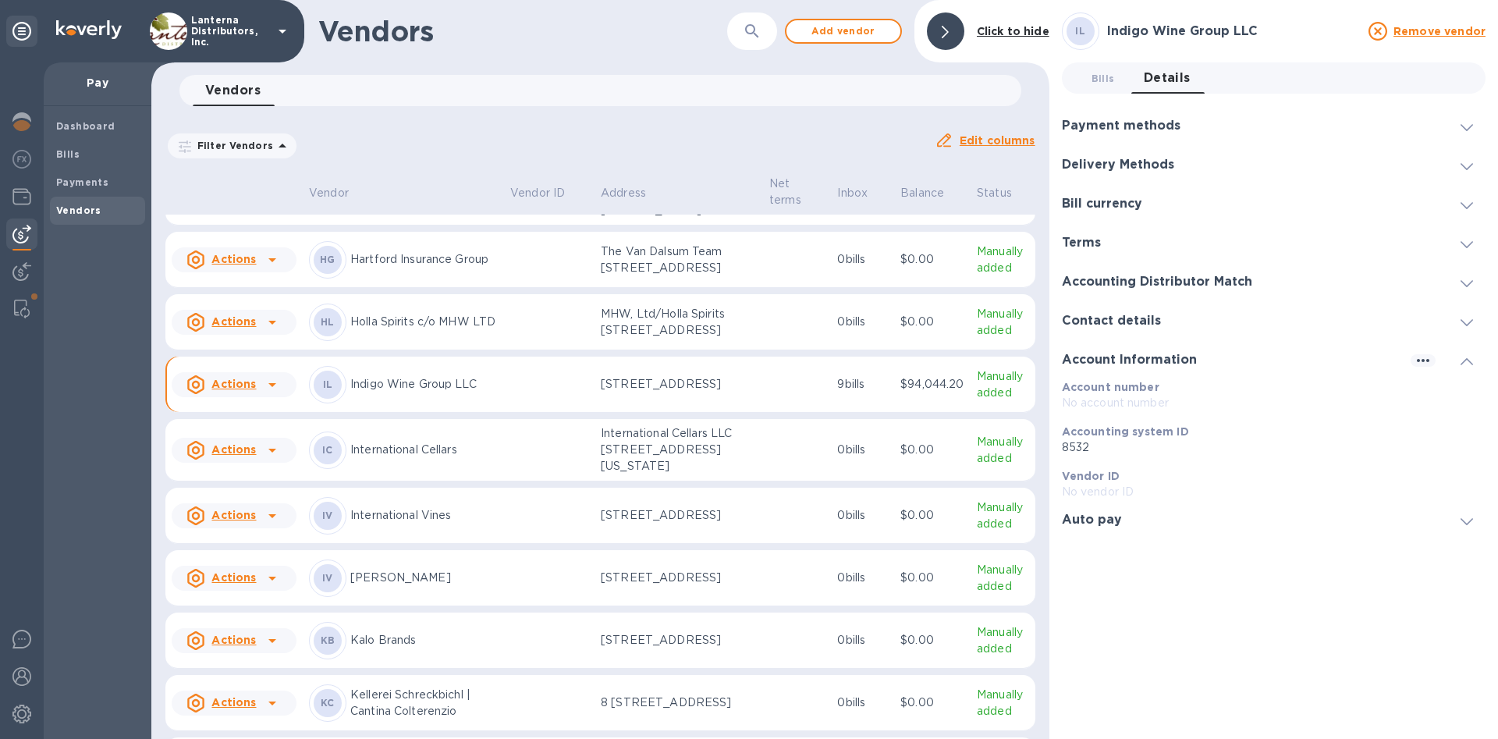
click at [1113, 518] on h3 "Auto pay" at bounding box center [1092, 520] width 60 height 15
click at [1102, 328] on h3 "Contact details" at bounding box center [1111, 321] width 99 height 15
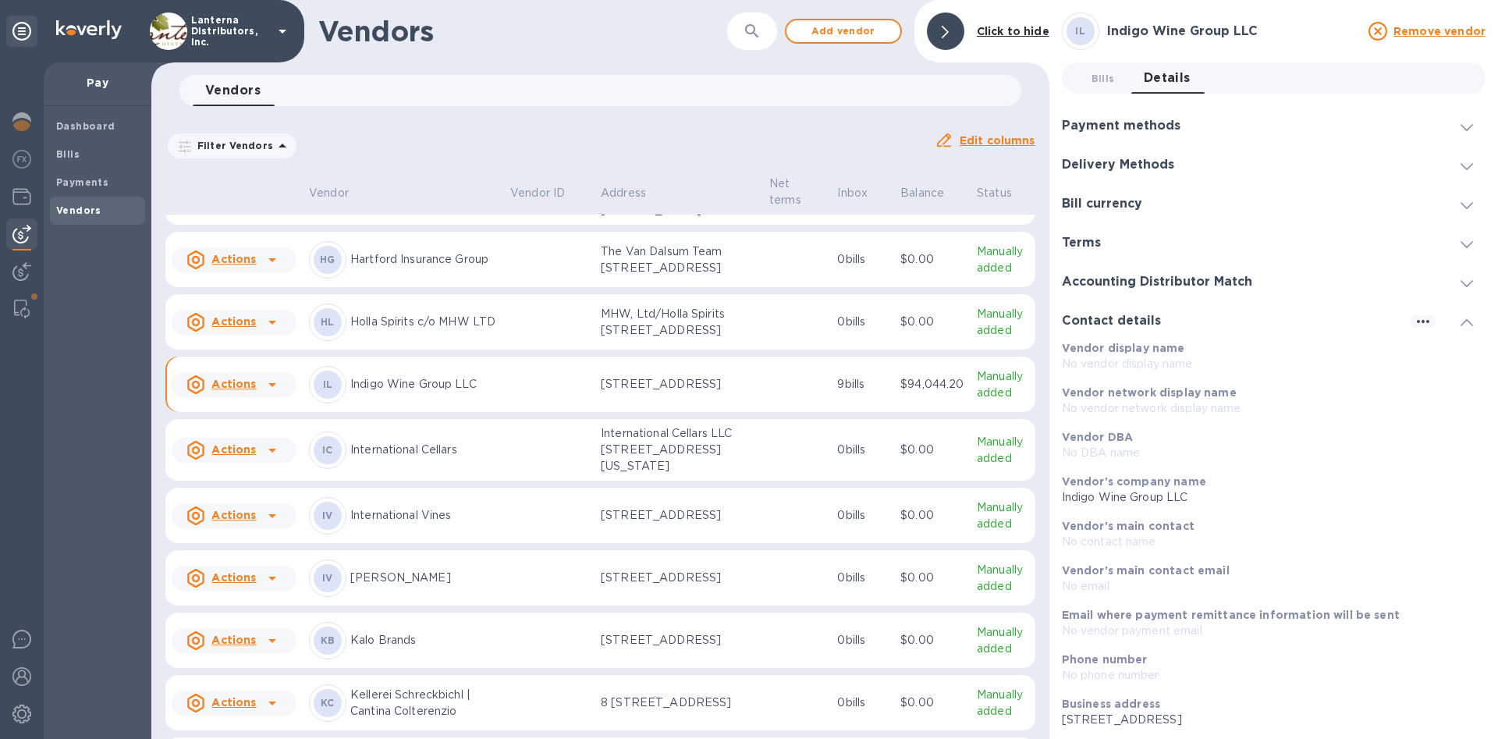
scroll to position [67, 0]
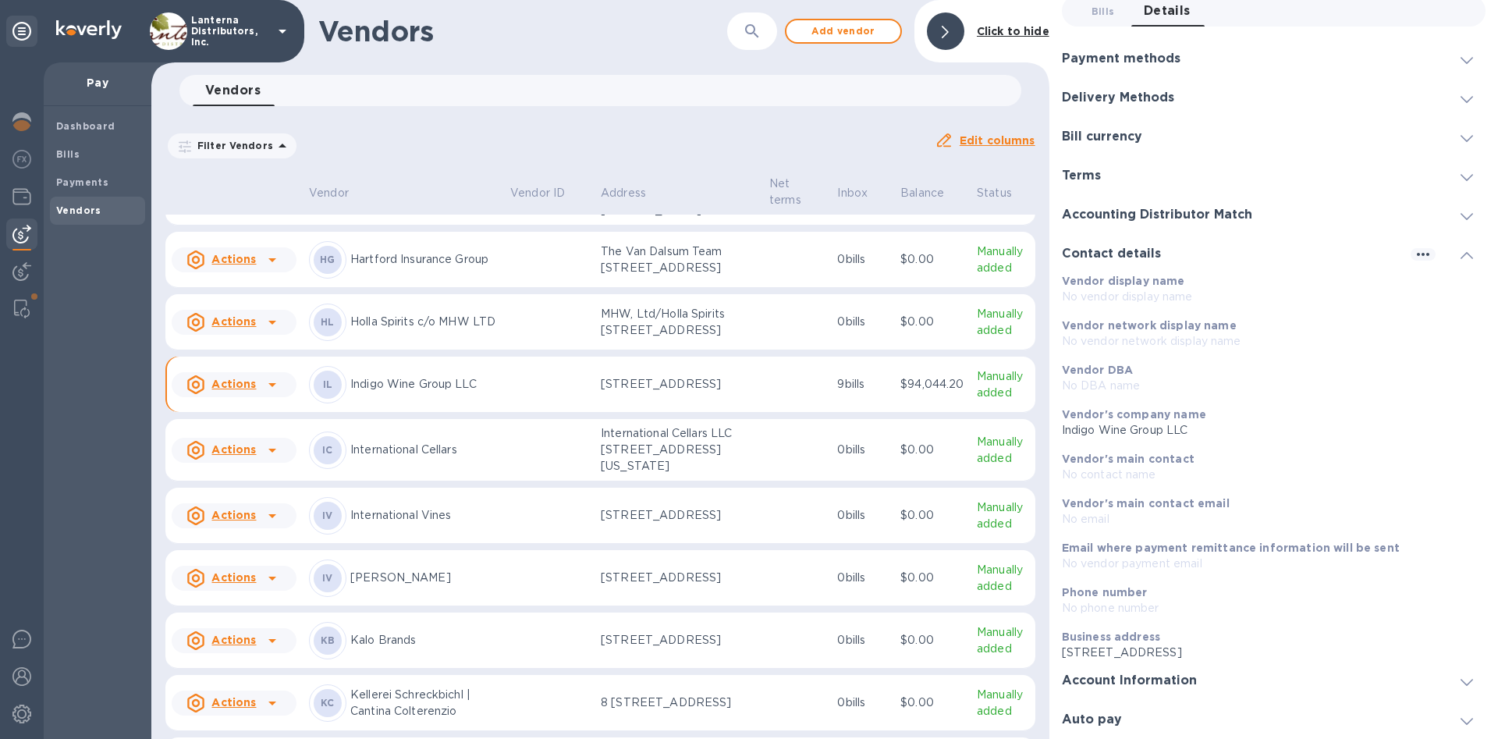
click at [1156, 214] on h3 "Accounting Distributor Match" at bounding box center [1157, 215] width 190 height 15
